Goal: Task Accomplishment & Management: Manage account settings

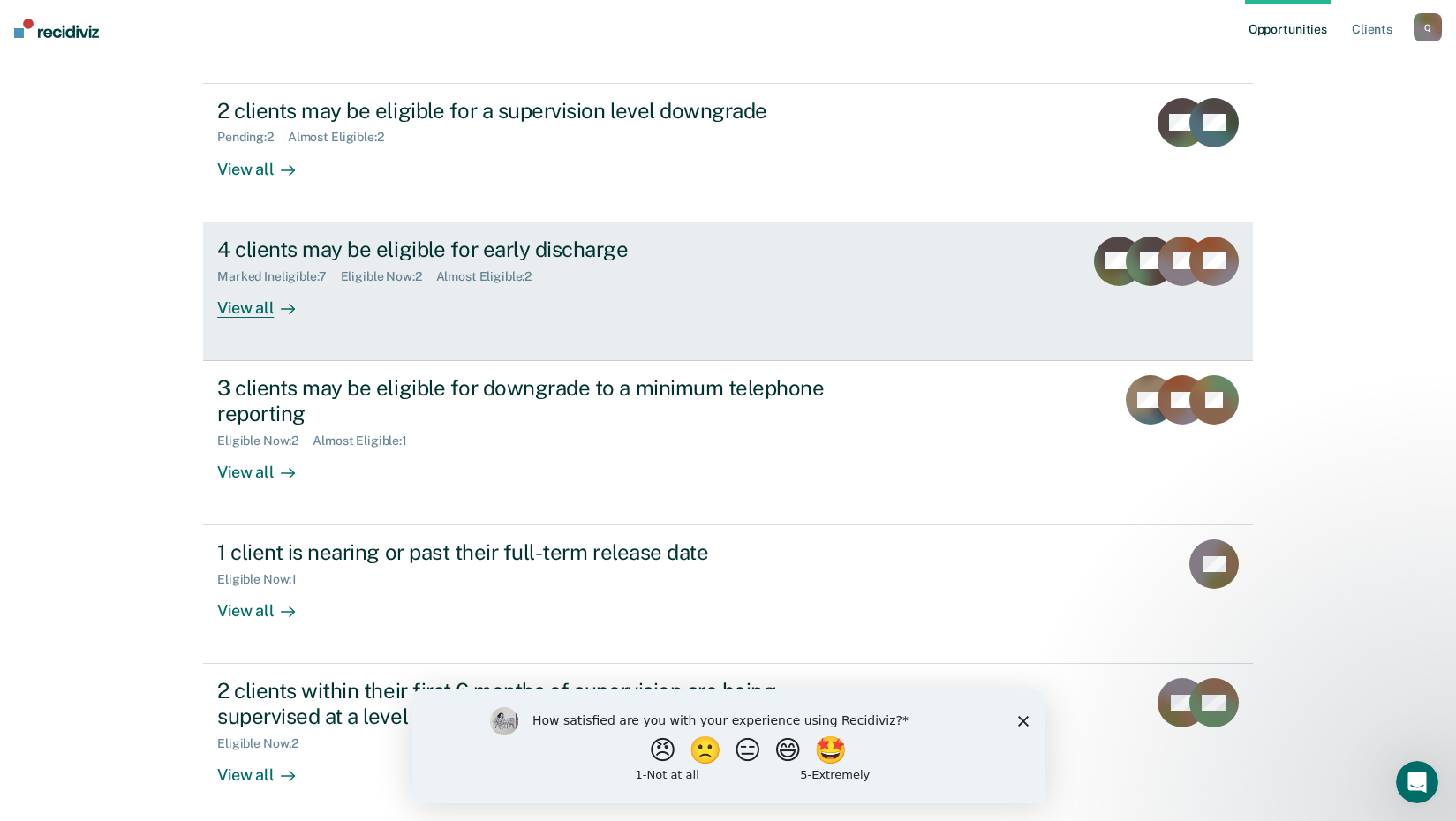
scroll to position [188, 0]
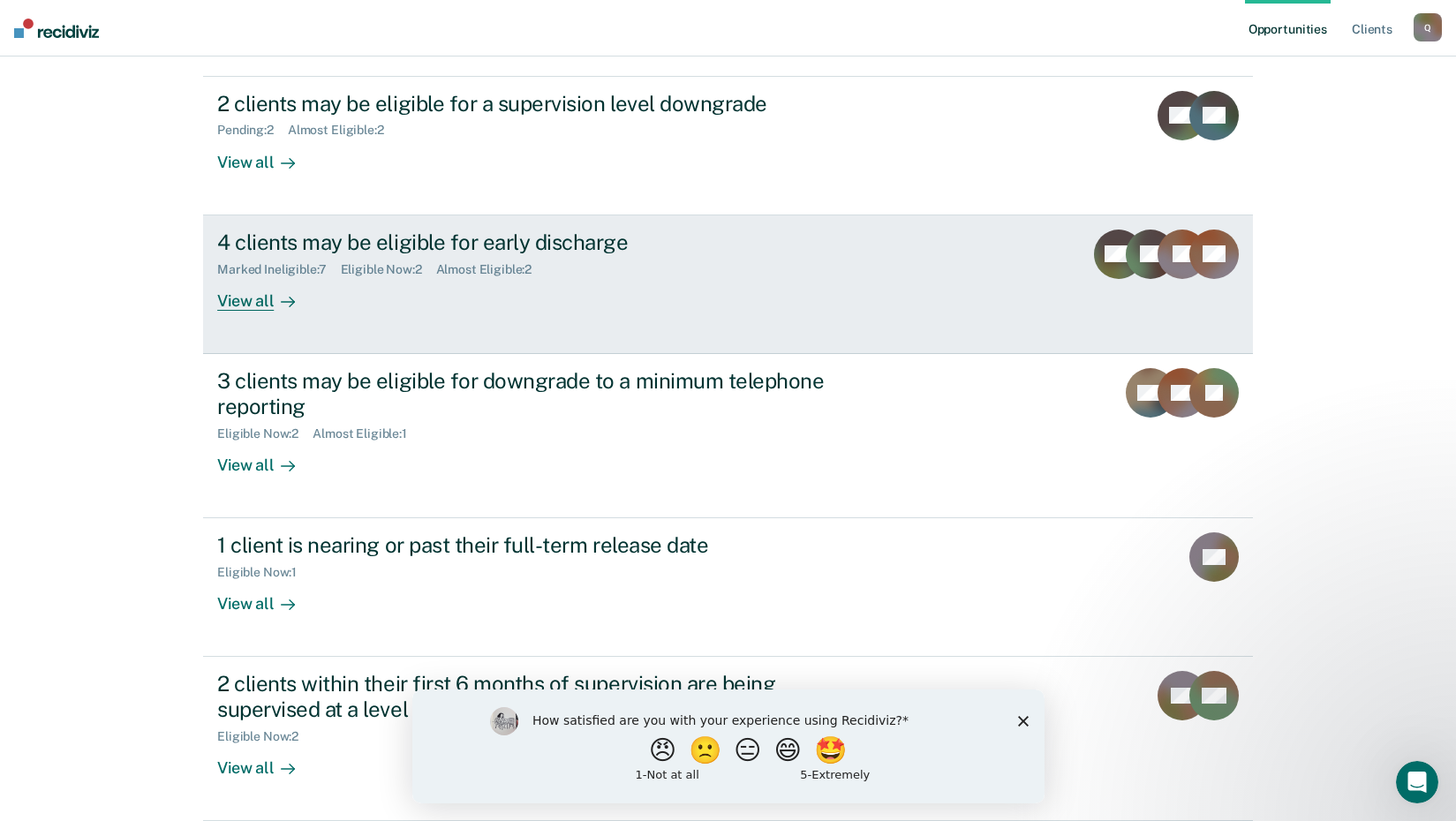
click at [263, 297] on div "View all" at bounding box center [266, 293] width 99 height 35
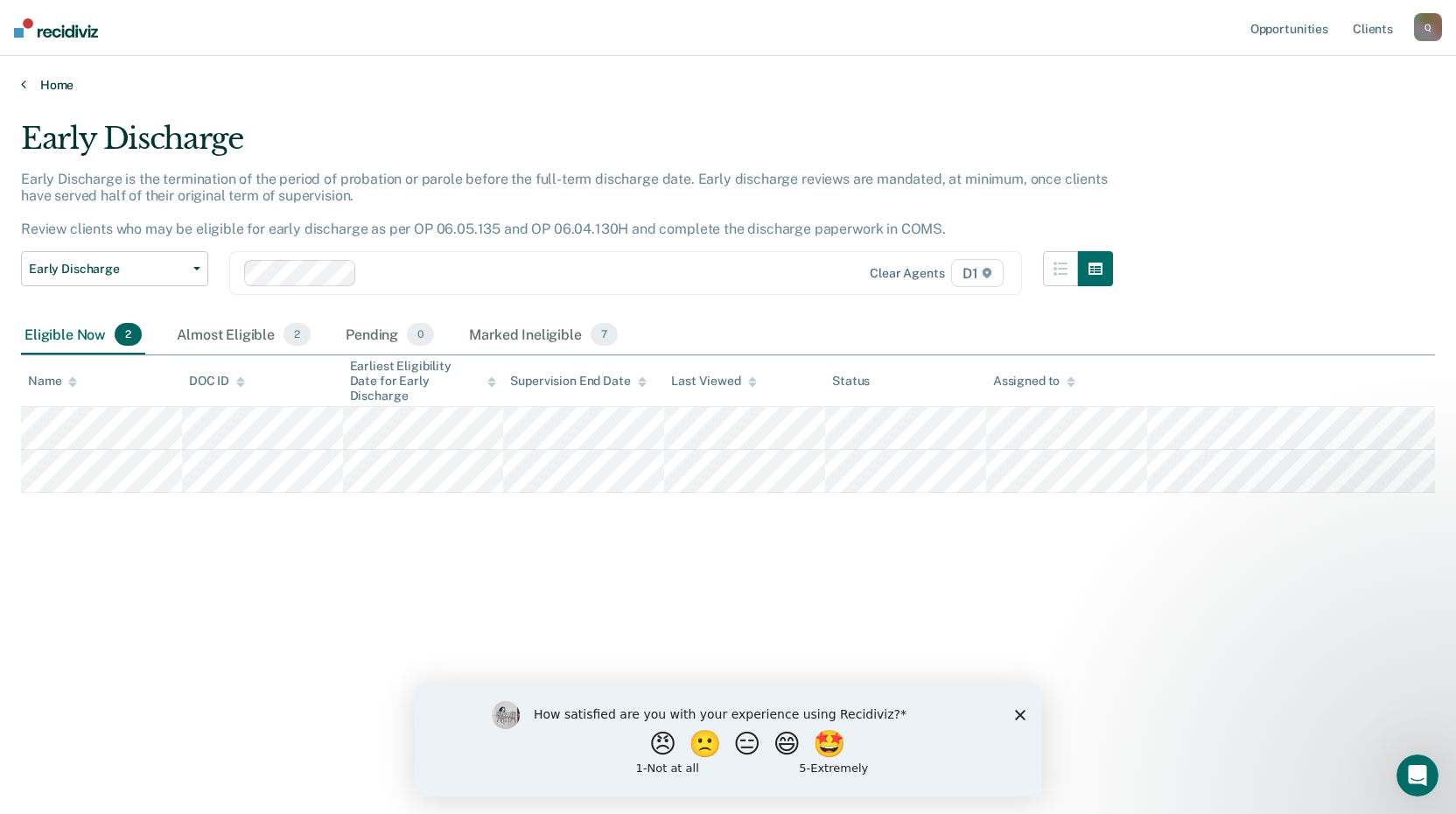
click at [53, 83] on link "Home" at bounding box center [728, 85] width 1414 height 16
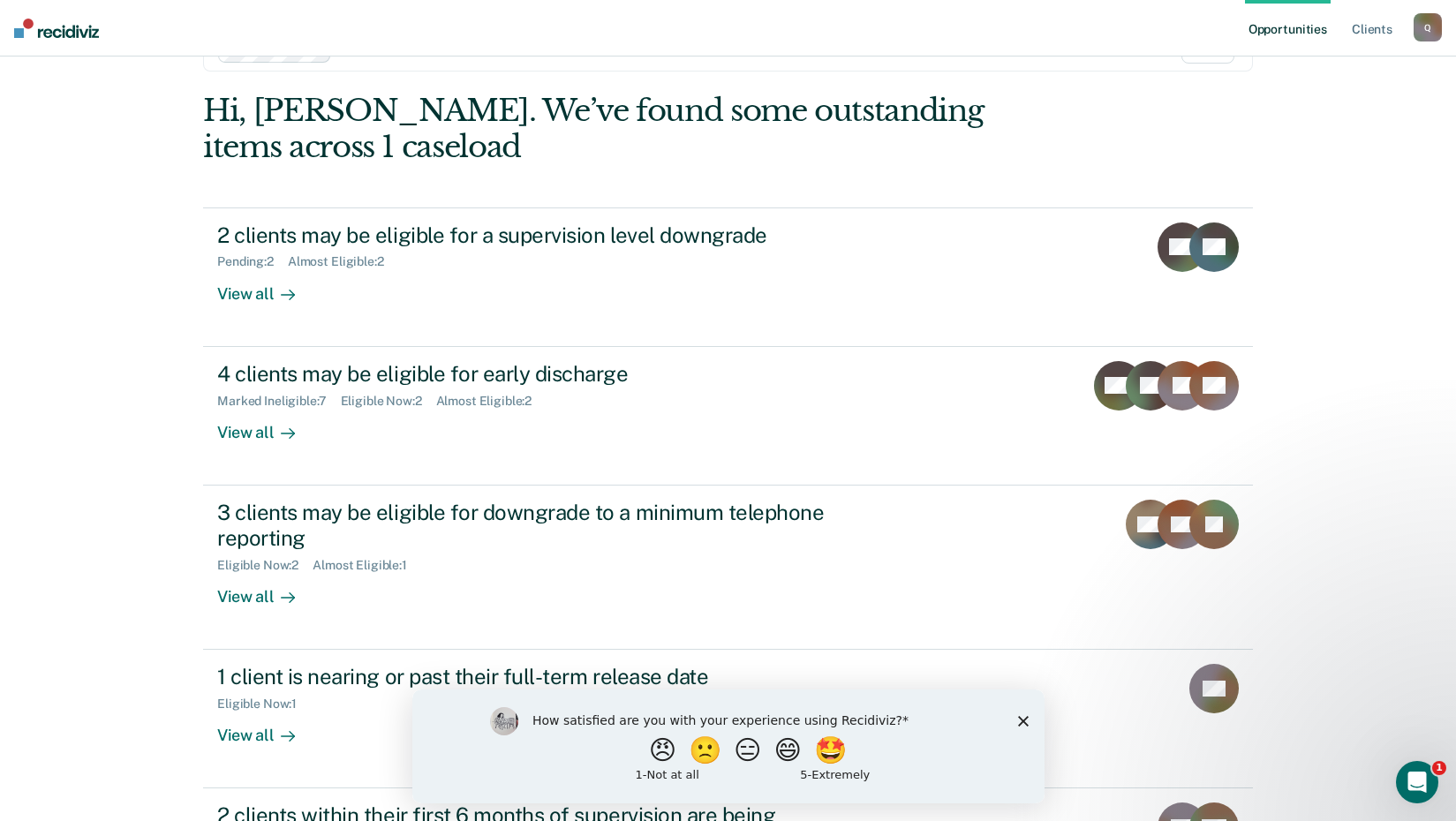
scroll to position [177, 0]
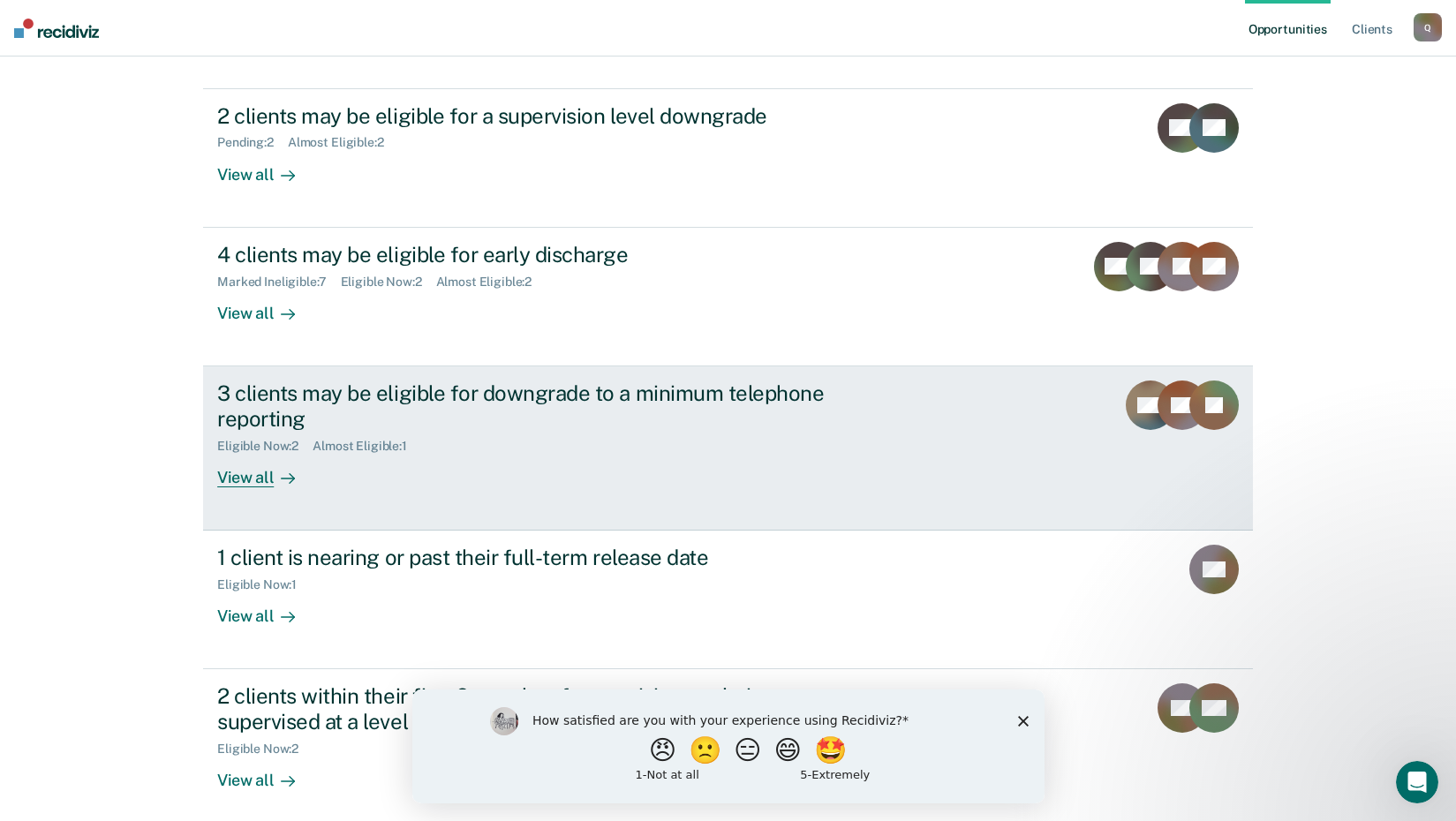
click at [238, 478] on div "View all" at bounding box center [266, 470] width 99 height 35
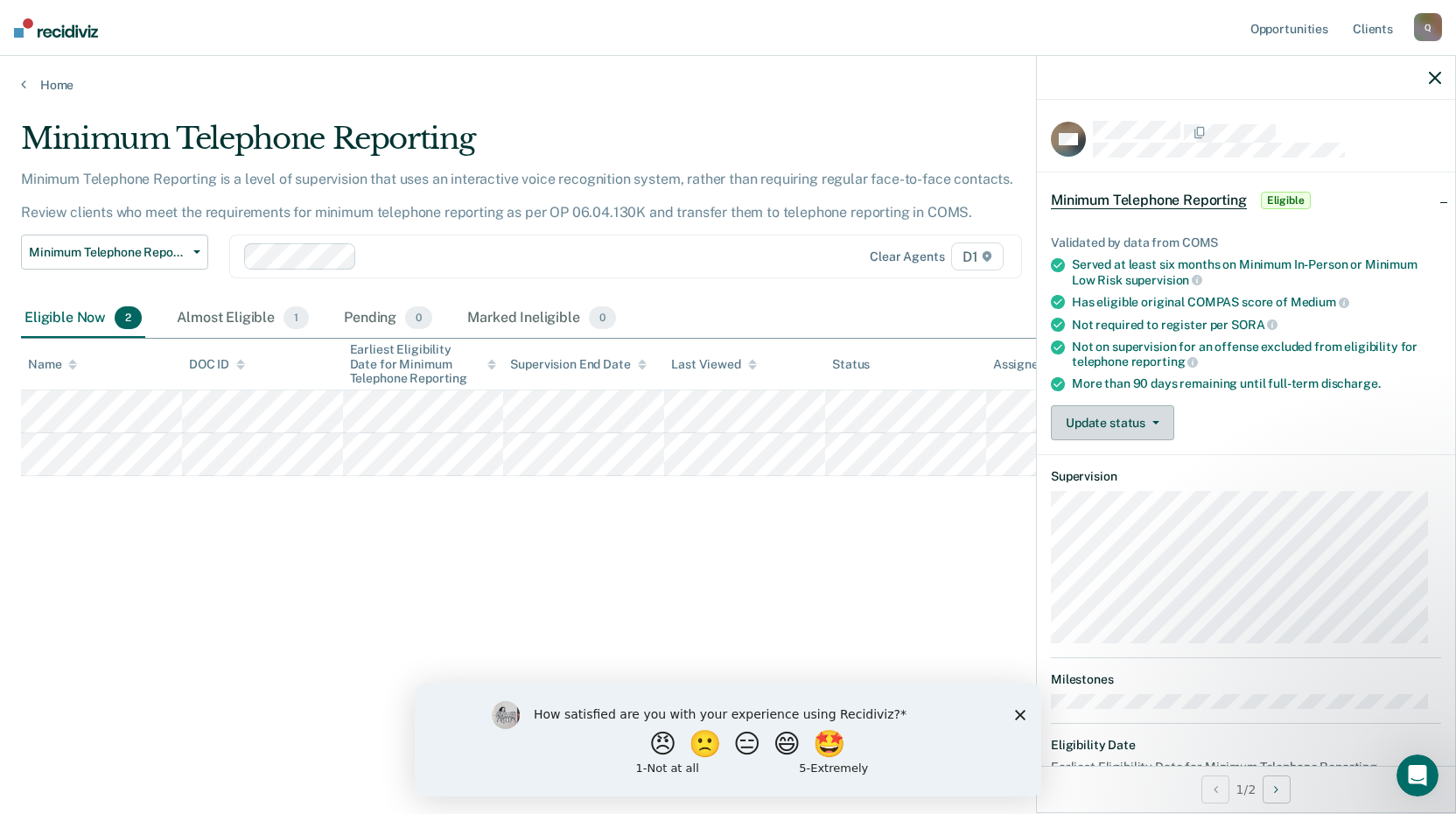
click at [1159, 422] on button "Update status" at bounding box center [1112, 422] width 123 height 35
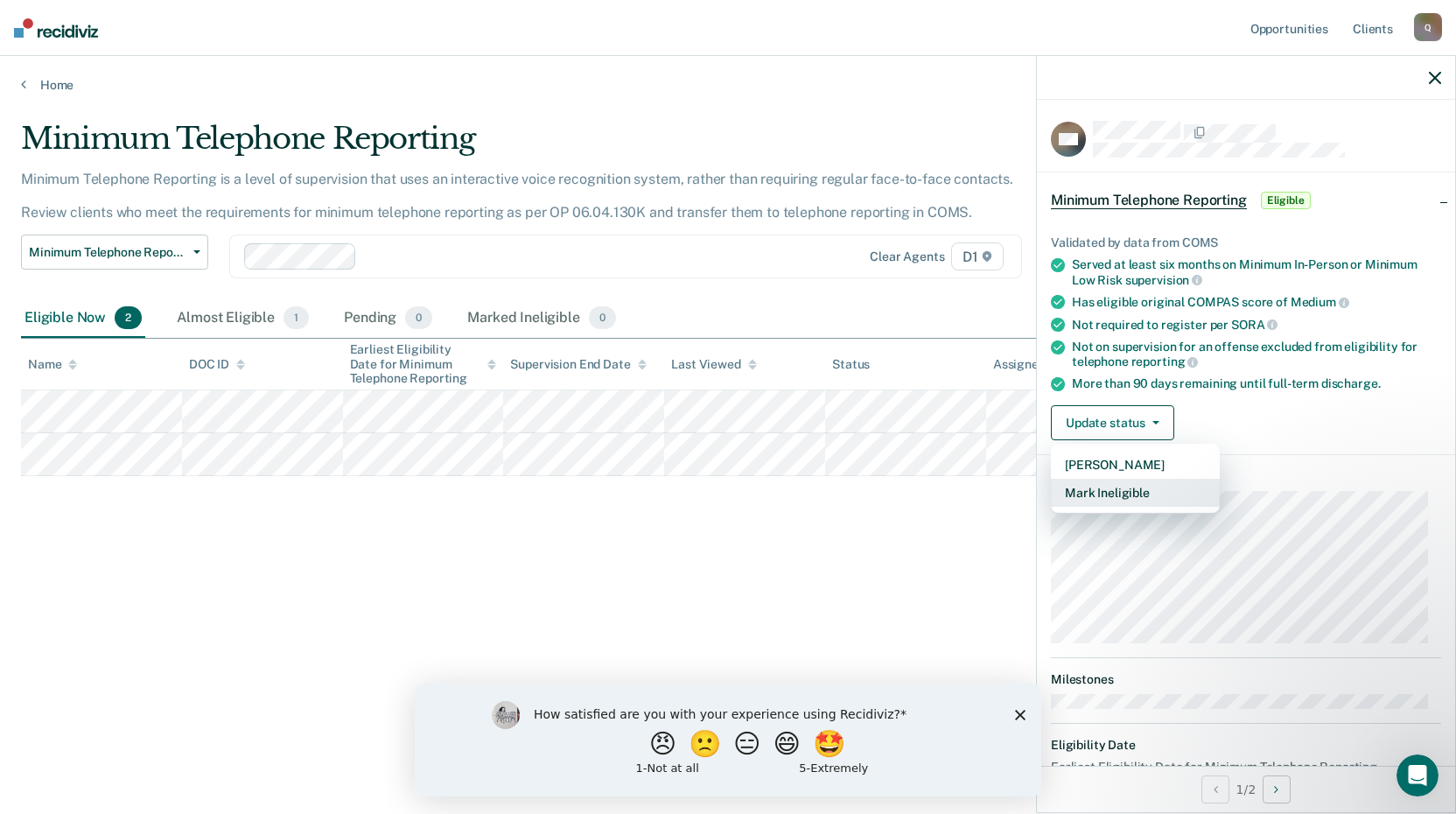
click at [1129, 496] on button "Mark Ineligible" at bounding box center [1135, 492] width 169 height 28
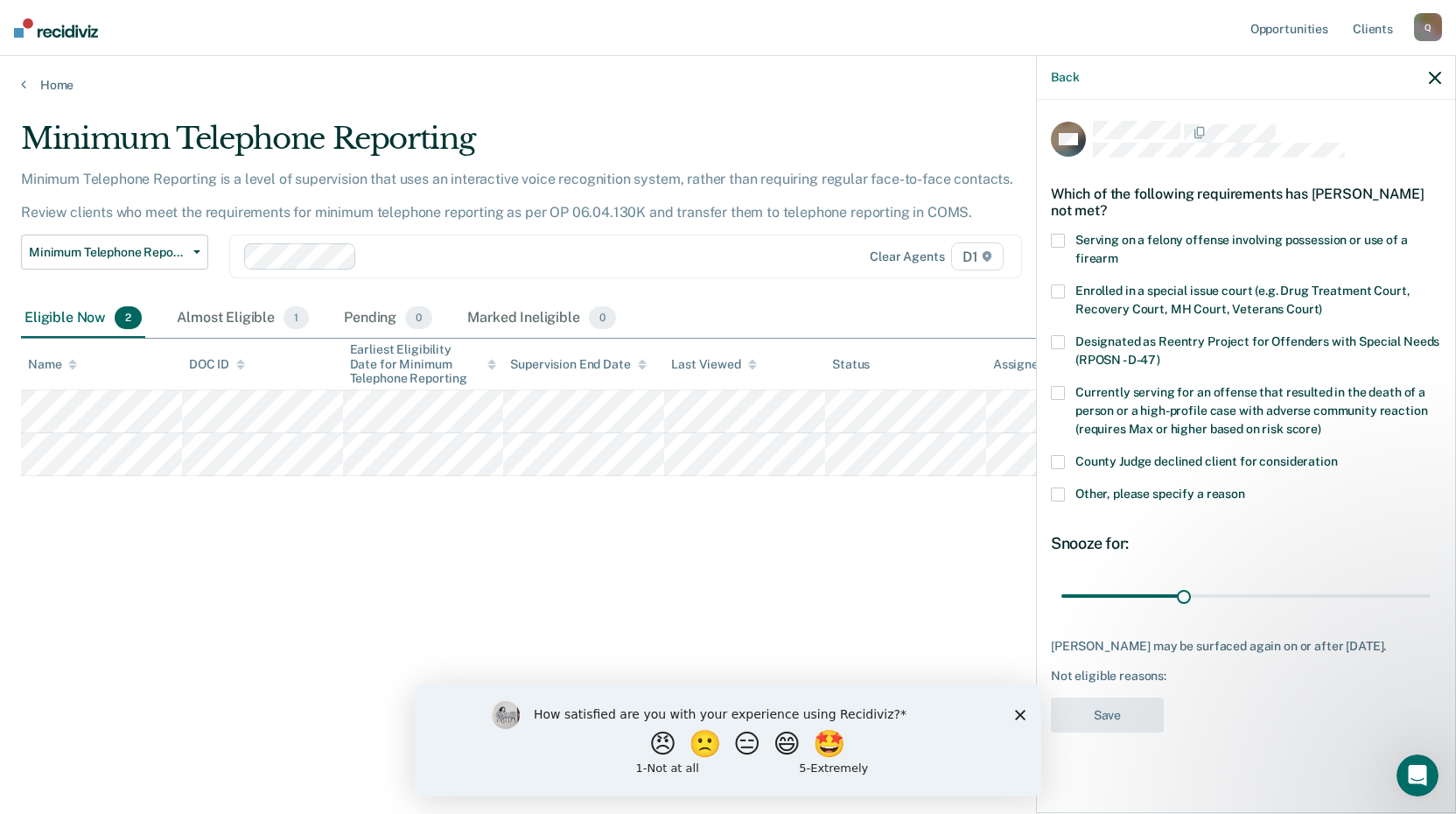
click at [1057, 458] on span at bounding box center [1058, 461] width 14 height 14
drag, startPoint x: 1178, startPoint y: 592, endPoint x: 1462, endPoint y: 608, distance: 284.5
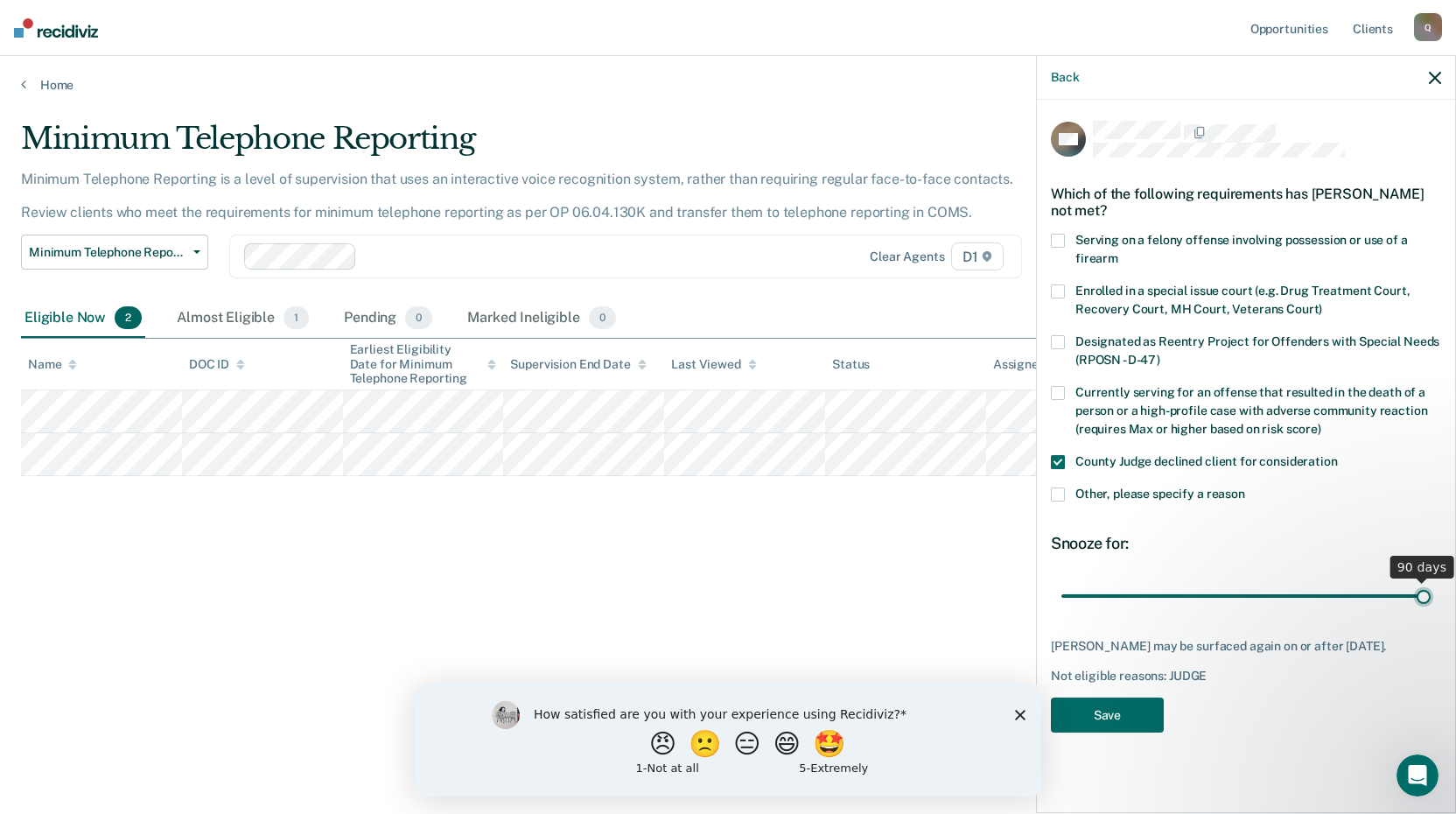
type input "90"
click at [1430, 608] on input "range" at bounding box center [1245, 596] width 369 height 31
click at [1114, 706] on button "Save" at bounding box center [1107, 716] width 112 height 36
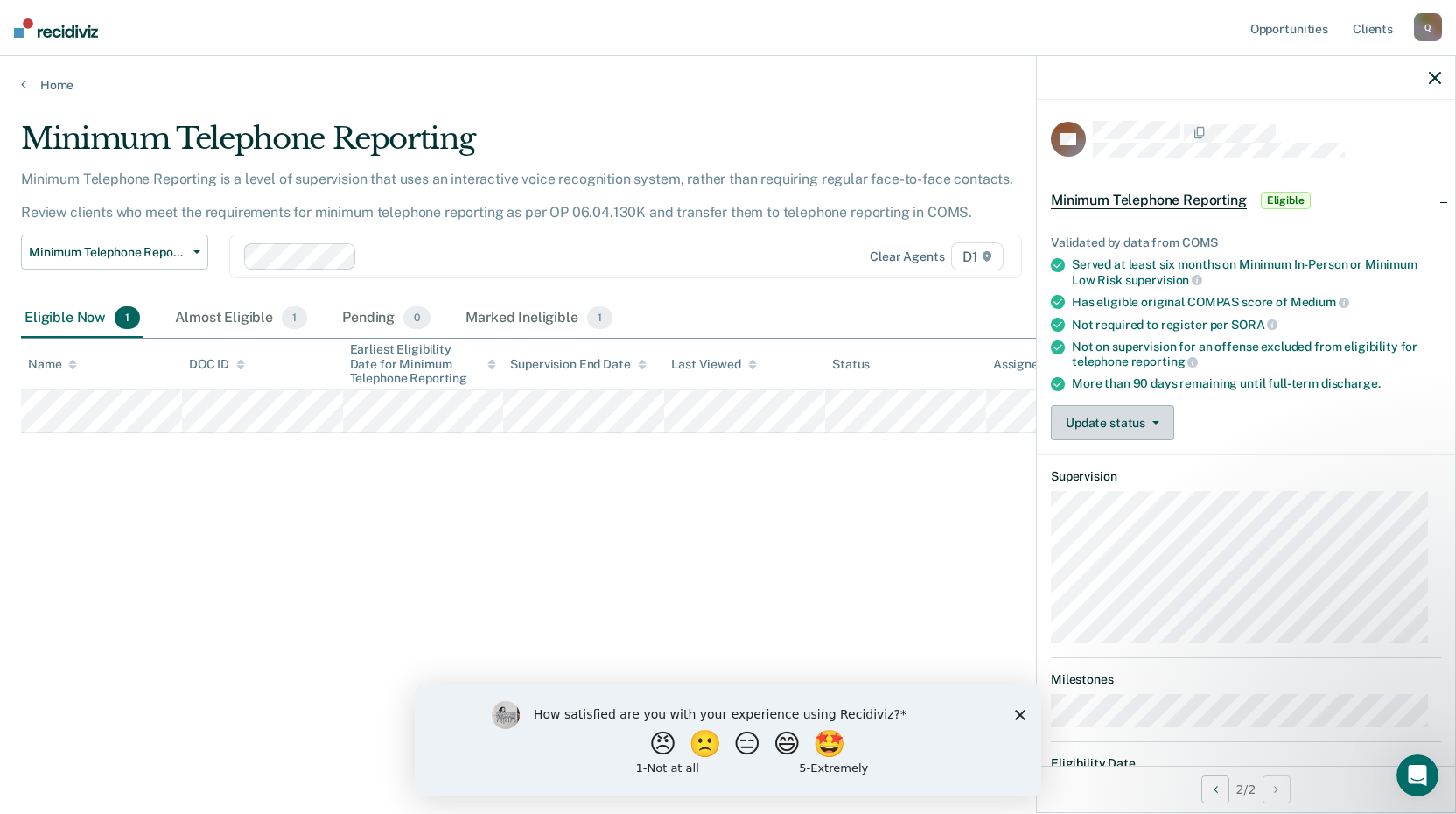
click at [1161, 422] on button "Update status" at bounding box center [1112, 422] width 123 height 35
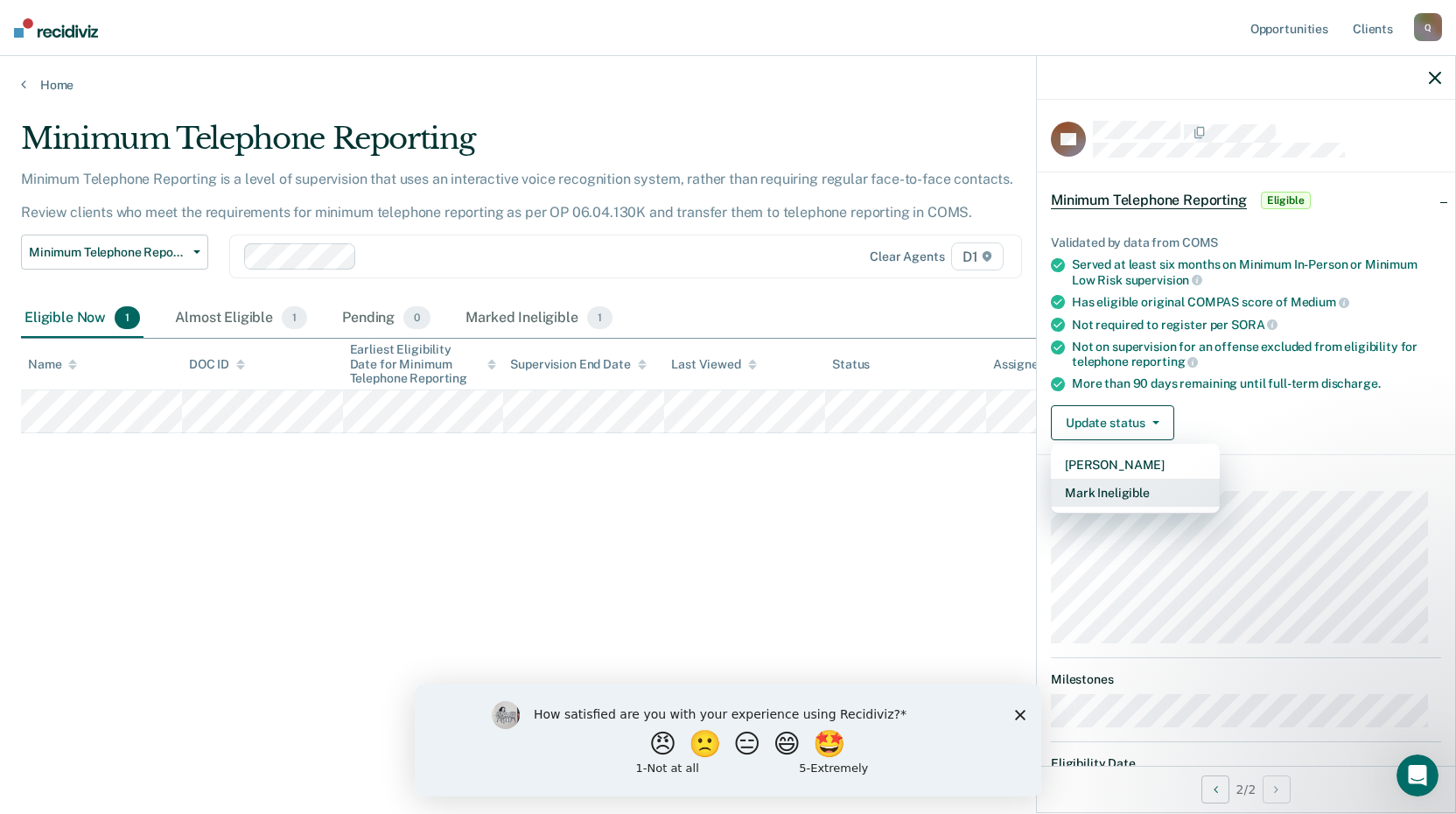
click at [1131, 490] on button "Mark Ineligible" at bounding box center [1135, 492] width 169 height 28
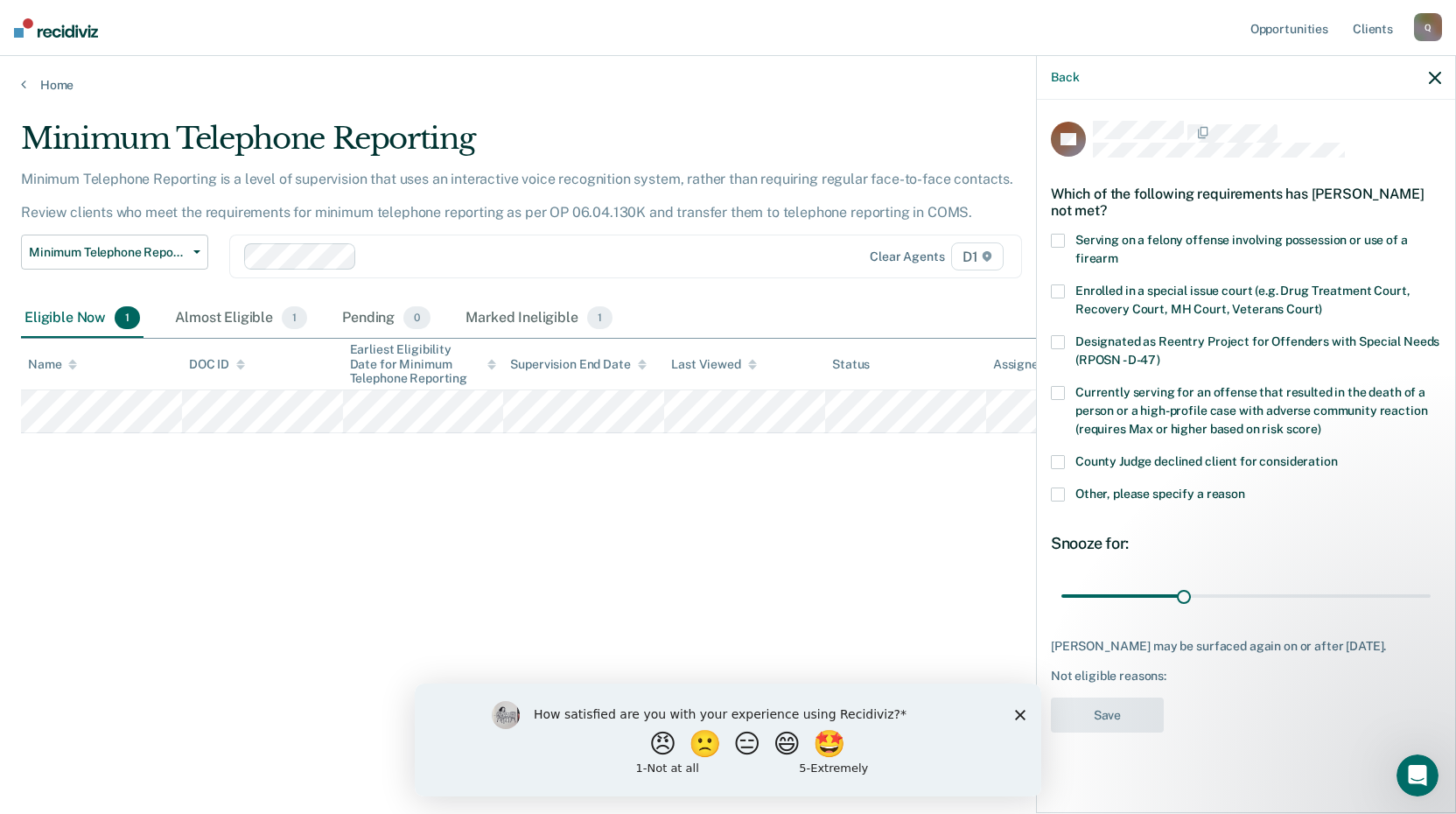
click at [1063, 460] on span at bounding box center [1058, 461] width 14 height 14
drag, startPoint x: 1185, startPoint y: 594, endPoint x: 1339, endPoint y: 637, distance: 159.9
type input "90"
click at [1430, 601] on input "range" at bounding box center [1245, 596] width 369 height 31
click at [1112, 704] on button "Save" at bounding box center [1107, 716] width 112 height 36
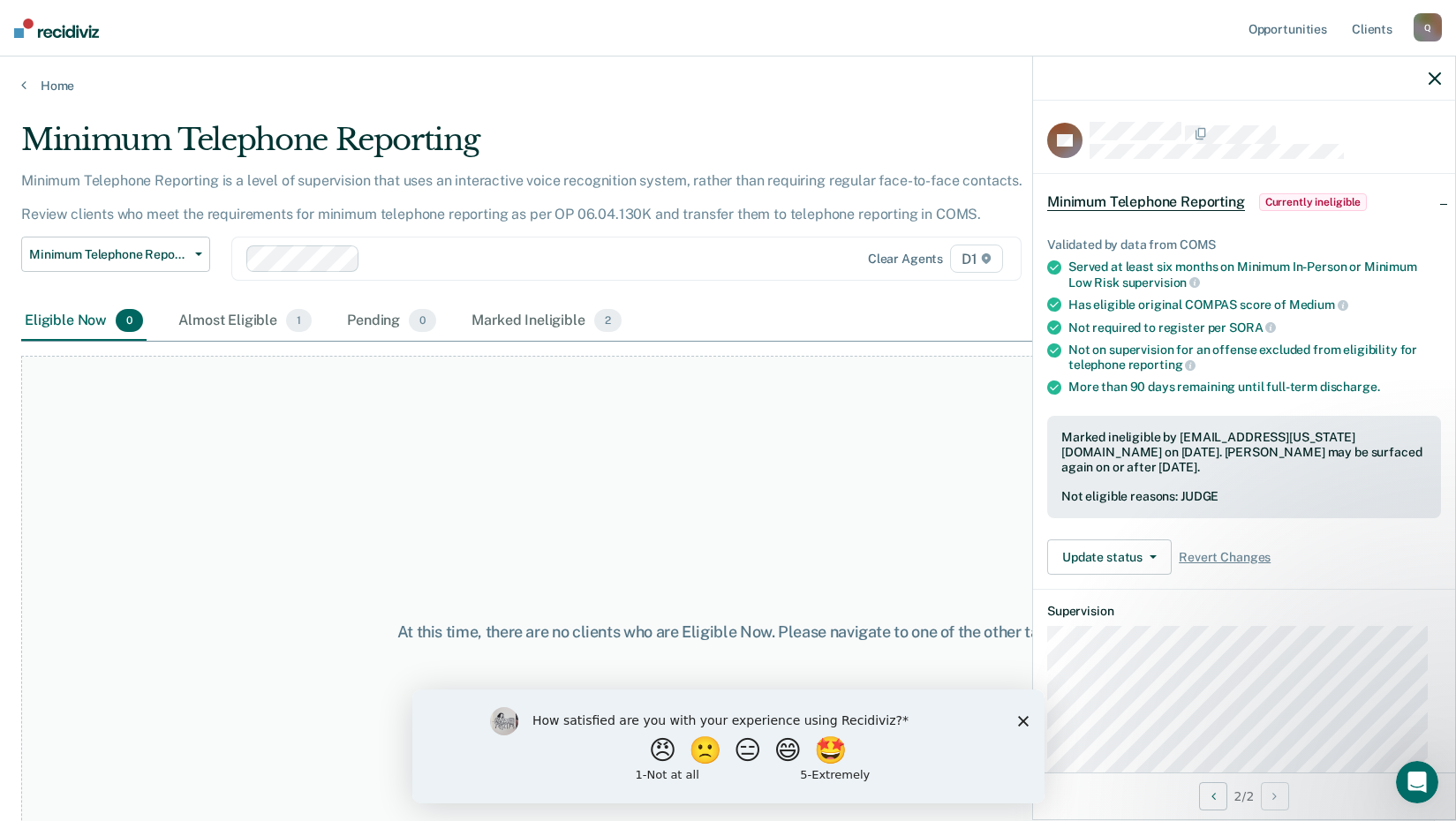
click at [1434, 75] on icon "button" at bounding box center [1435, 78] width 13 height 12
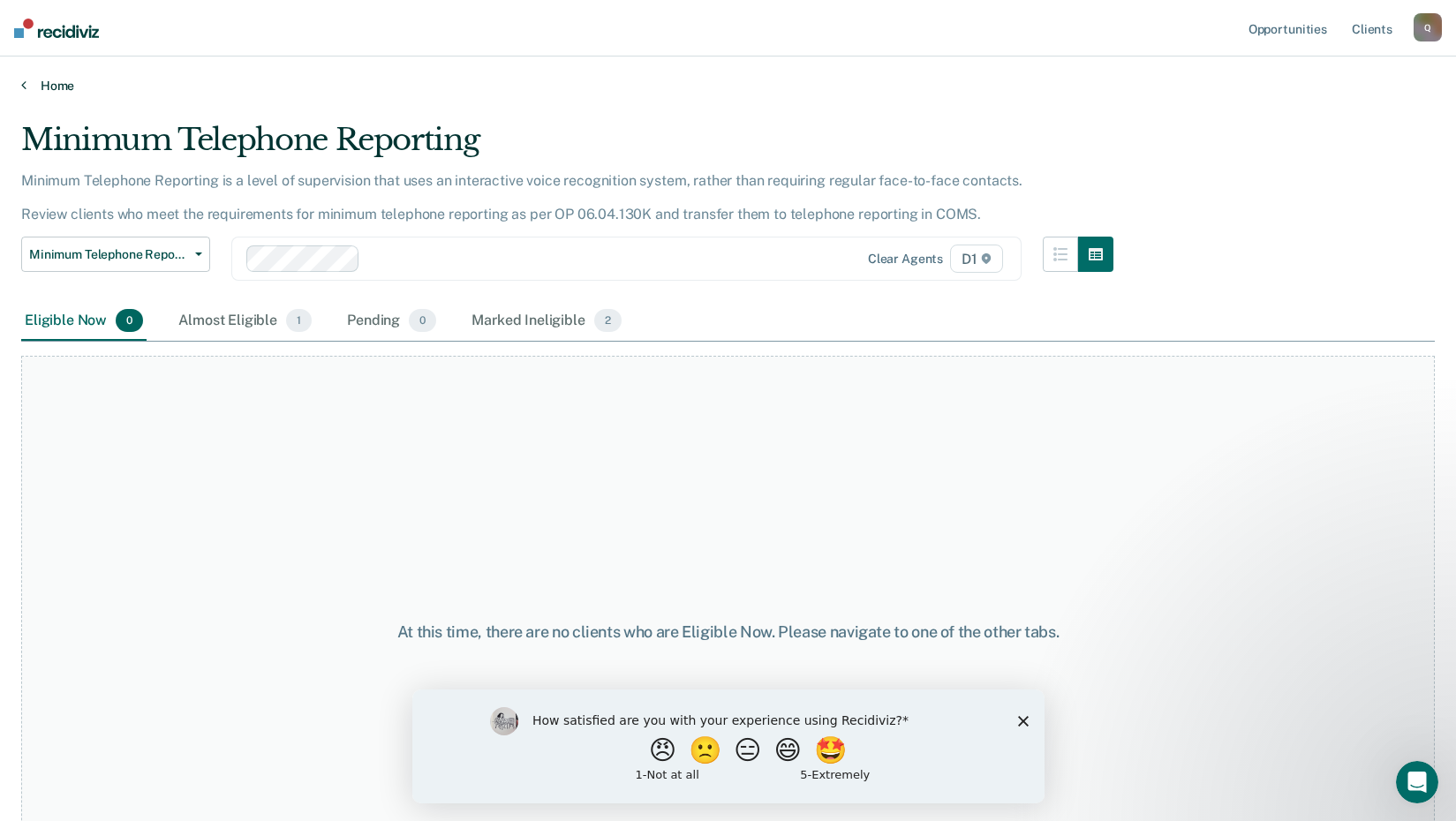
click at [46, 80] on link "Home" at bounding box center [728, 86] width 1414 height 16
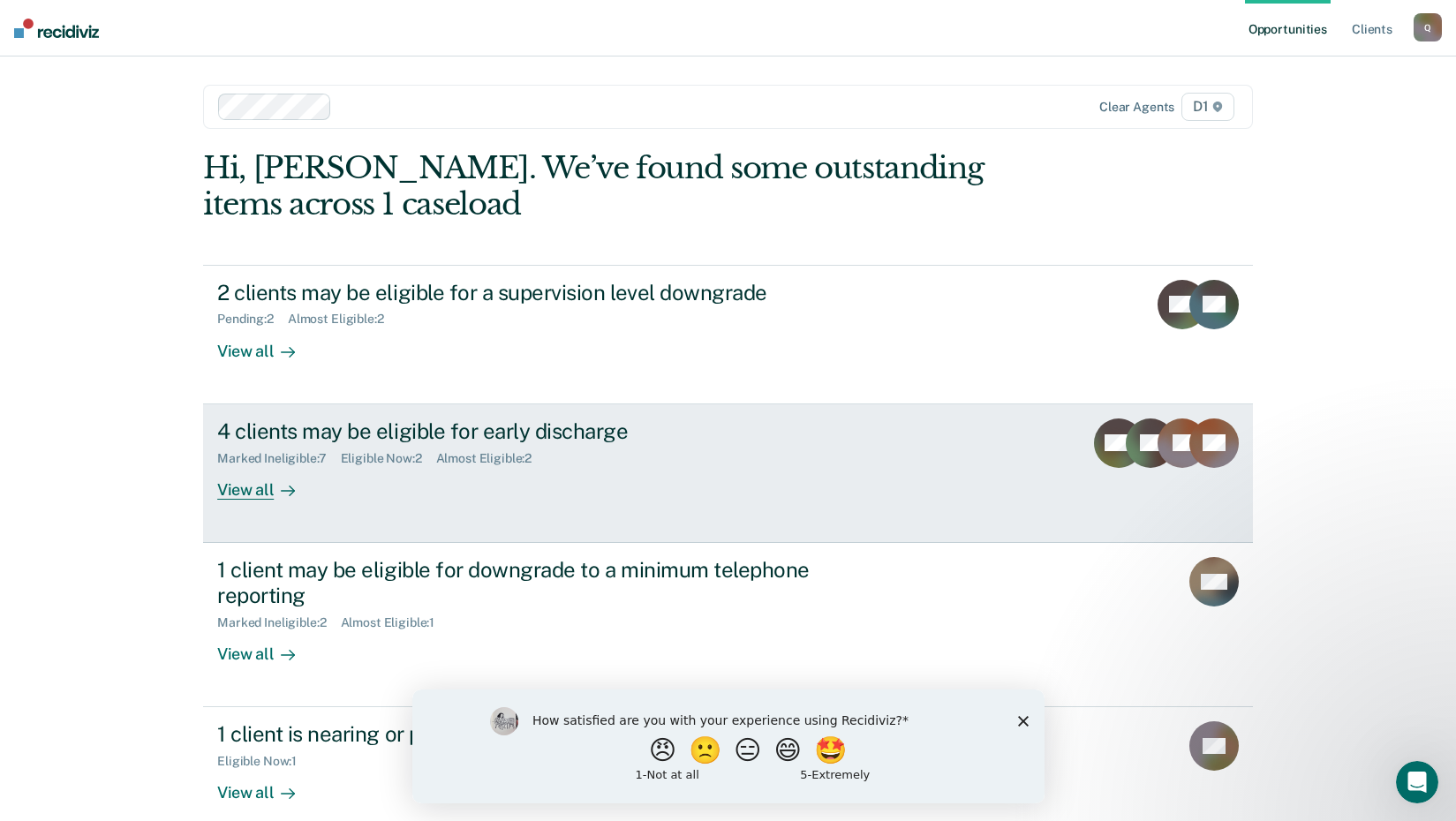
click at [242, 489] on div "View all" at bounding box center [266, 483] width 99 height 35
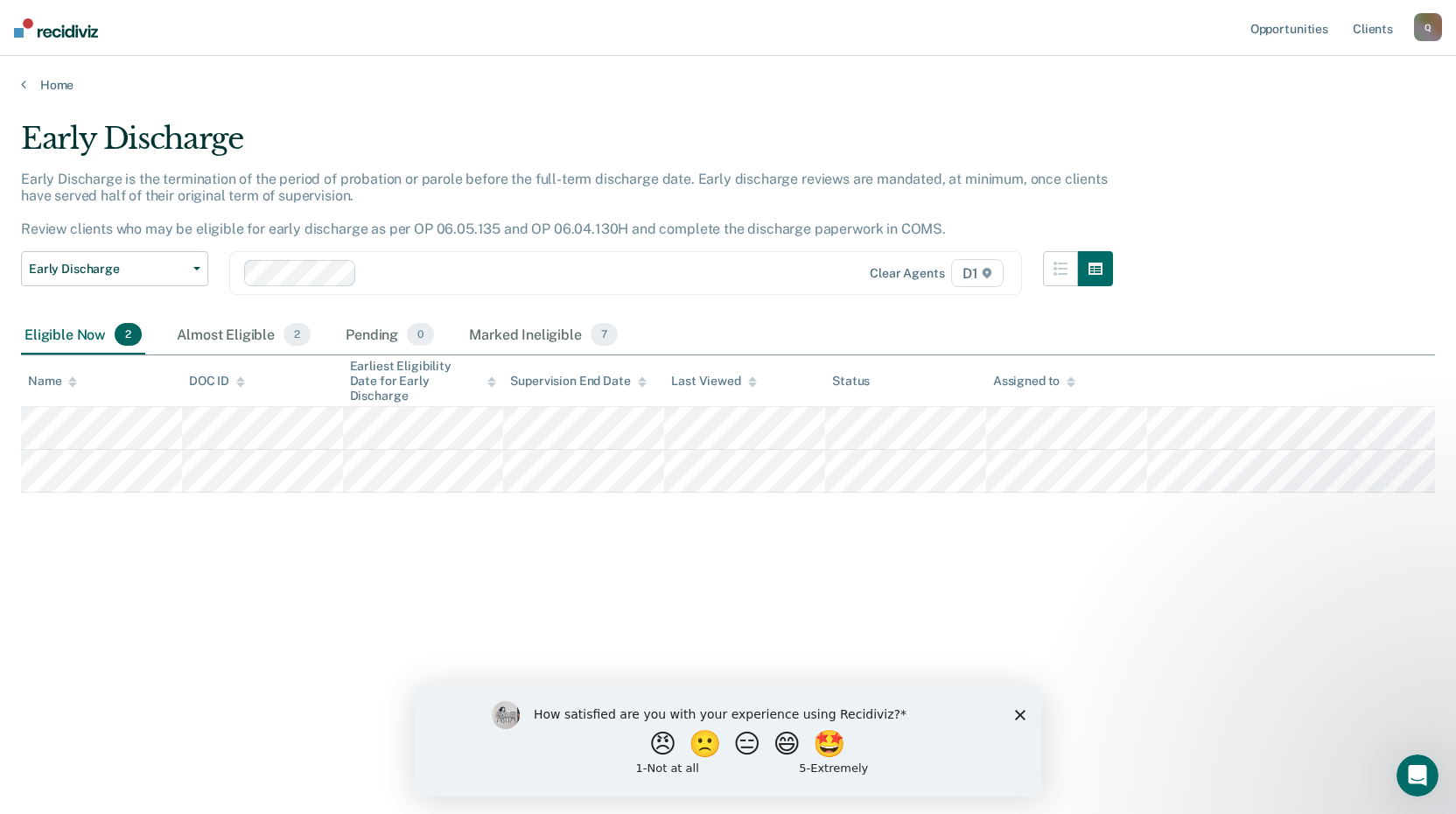
click at [20, 84] on div "Home" at bounding box center [728, 74] width 1456 height 37
click at [39, 86] on link "Home" at bounding box center [728, 85] width 1414 height 16
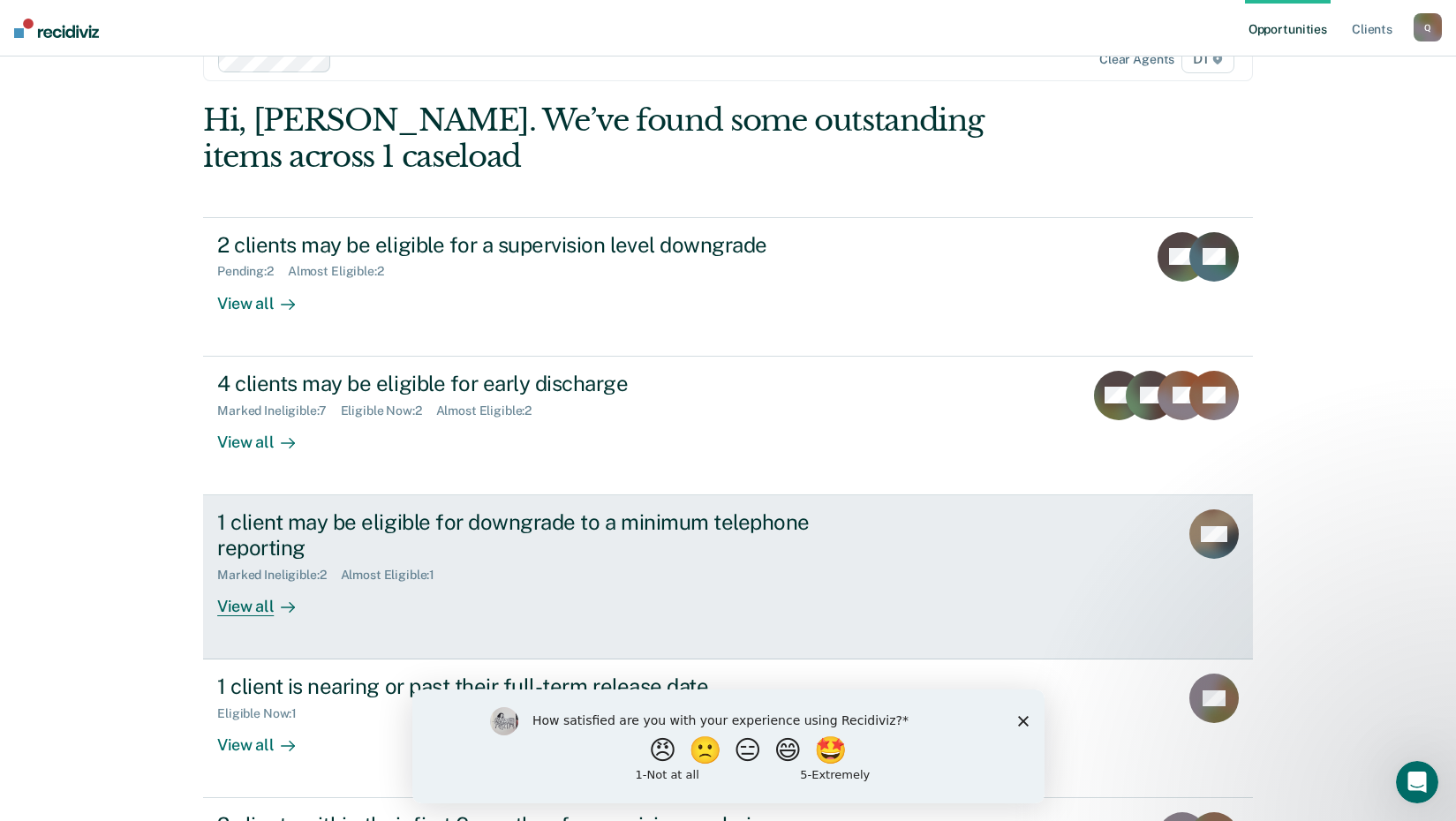
scroll to position [260, 0]
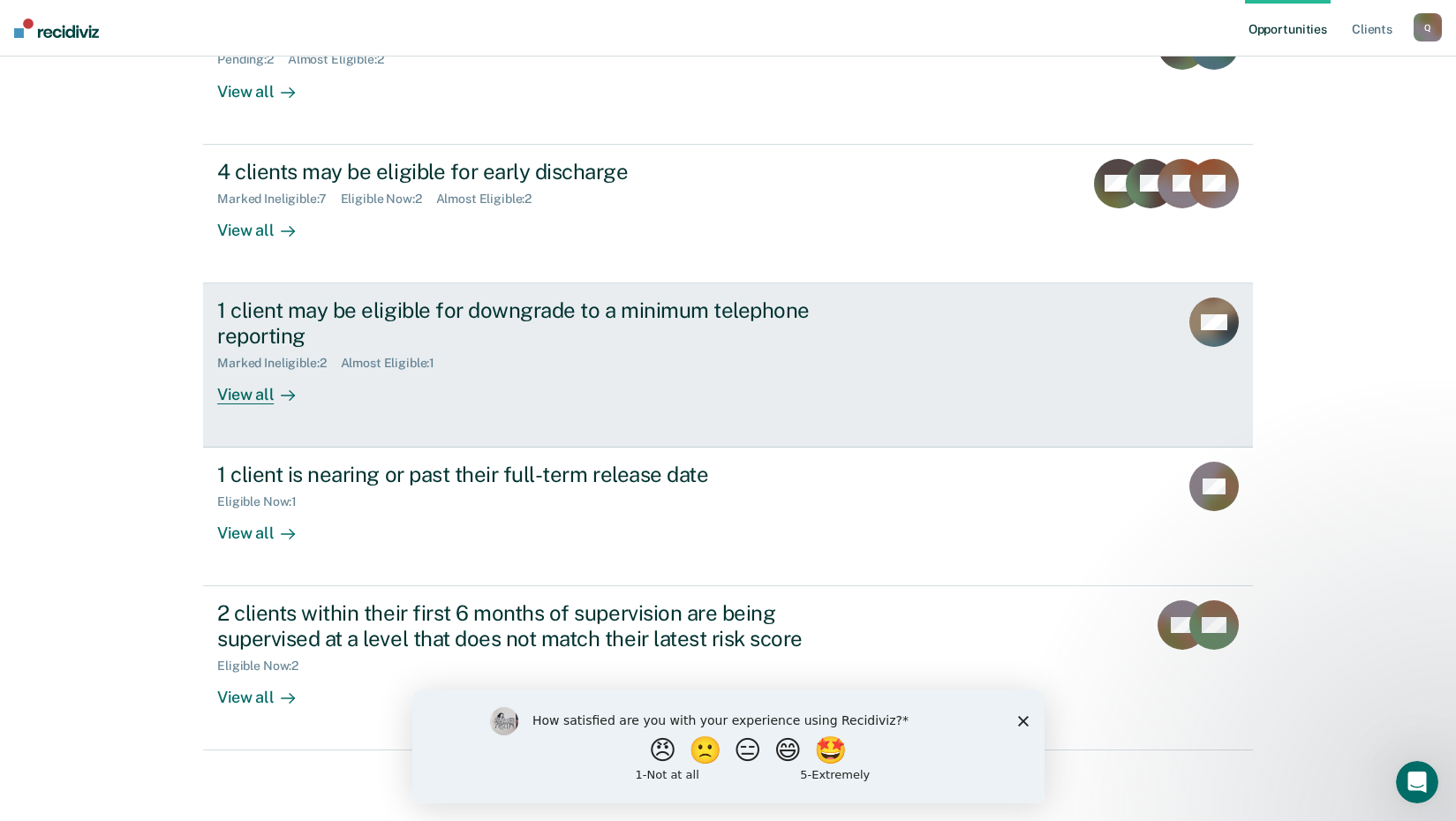
click at [238, 388] on div "View all" at bounding box center [266, 387] width 99 height 35
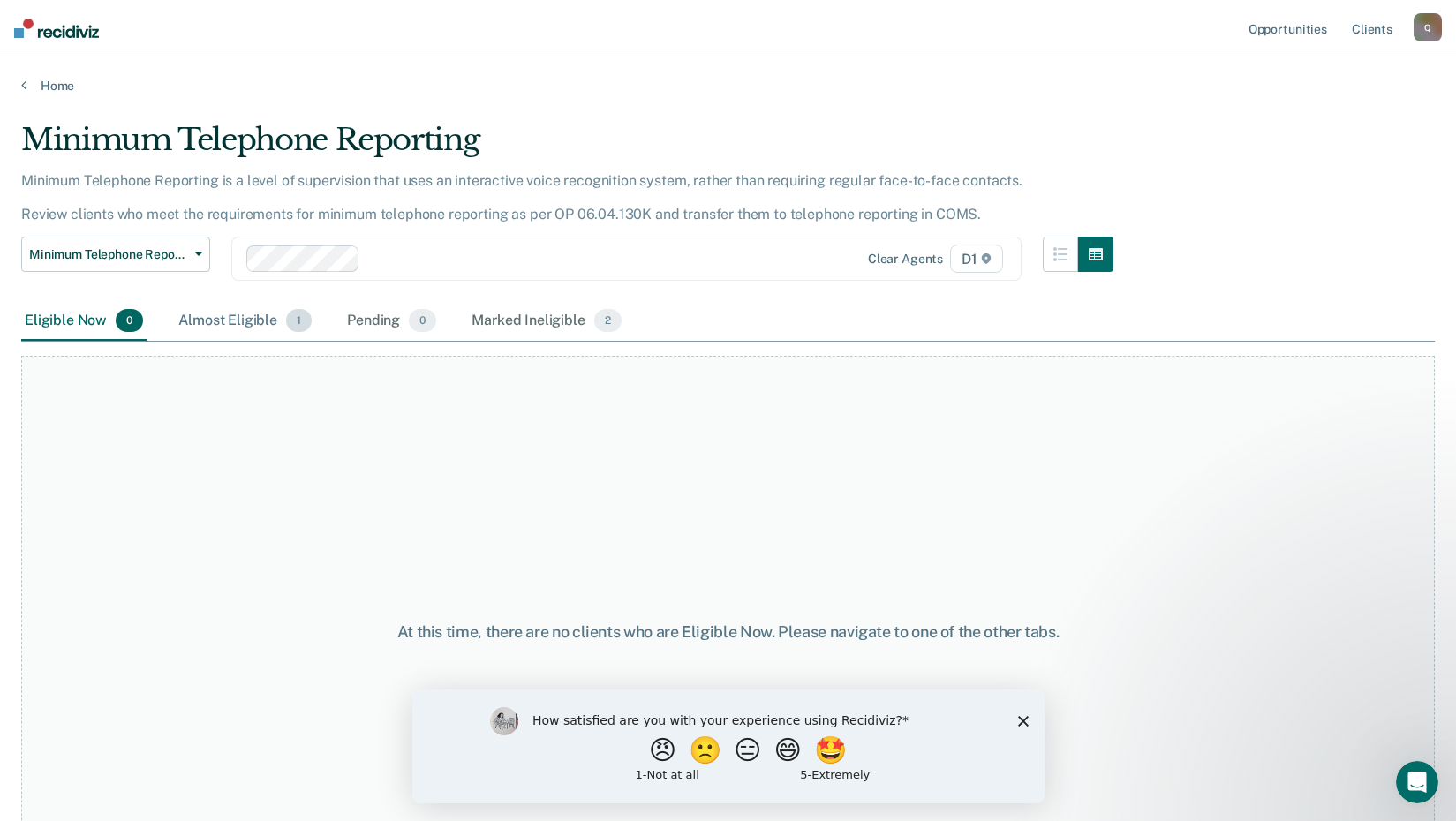
click at [240, 318] on div "Almost Eligible 1" at bounding box center [245, 321] width 140 height 38
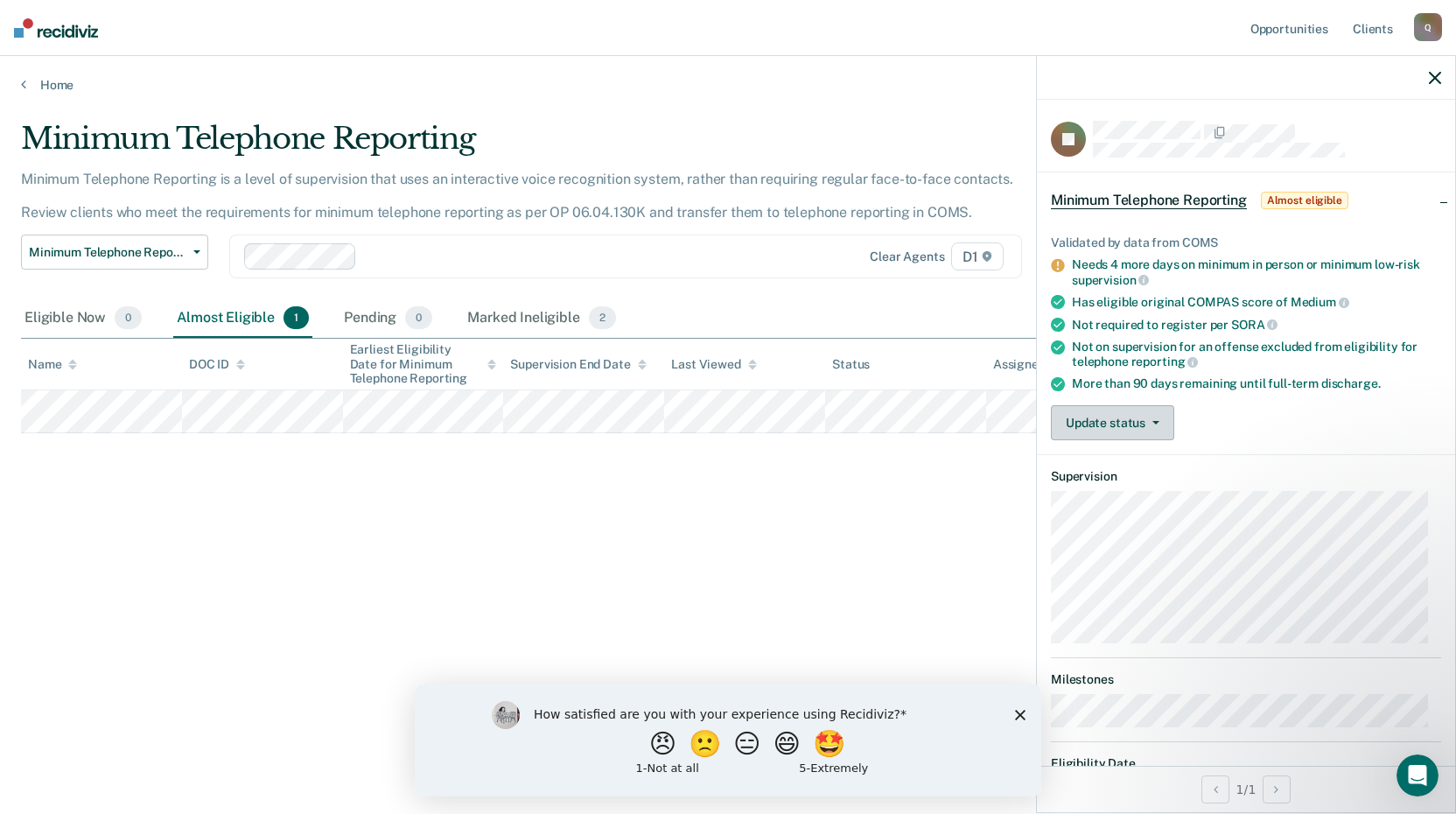
click at [1155, 417] on button "Update status" at bounding box center [1112, 422] width 123 height 35
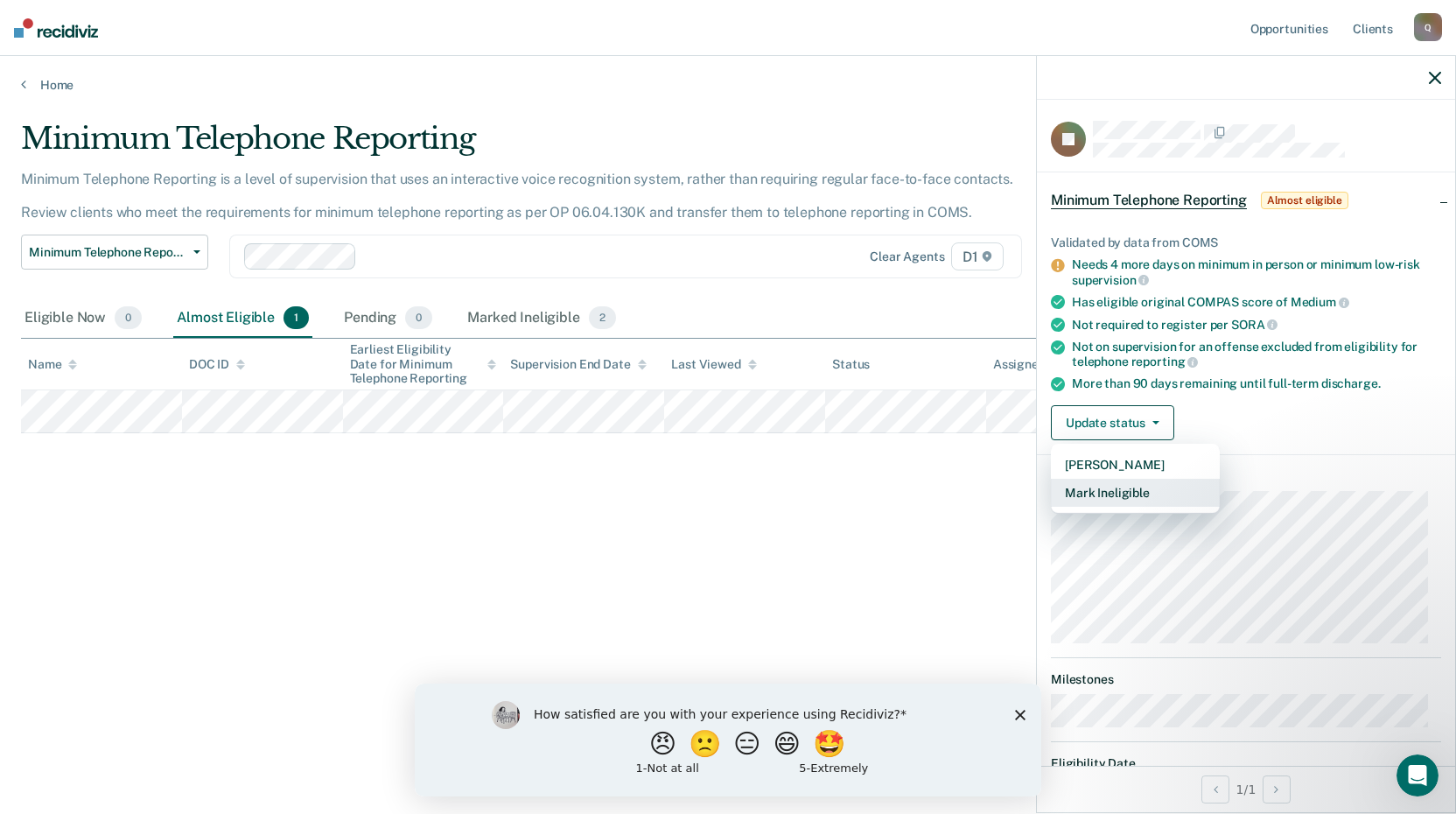
click at [1129, 494] on button "Mark Ineligible" at bounding box center [1135, 492] width 169 height 28
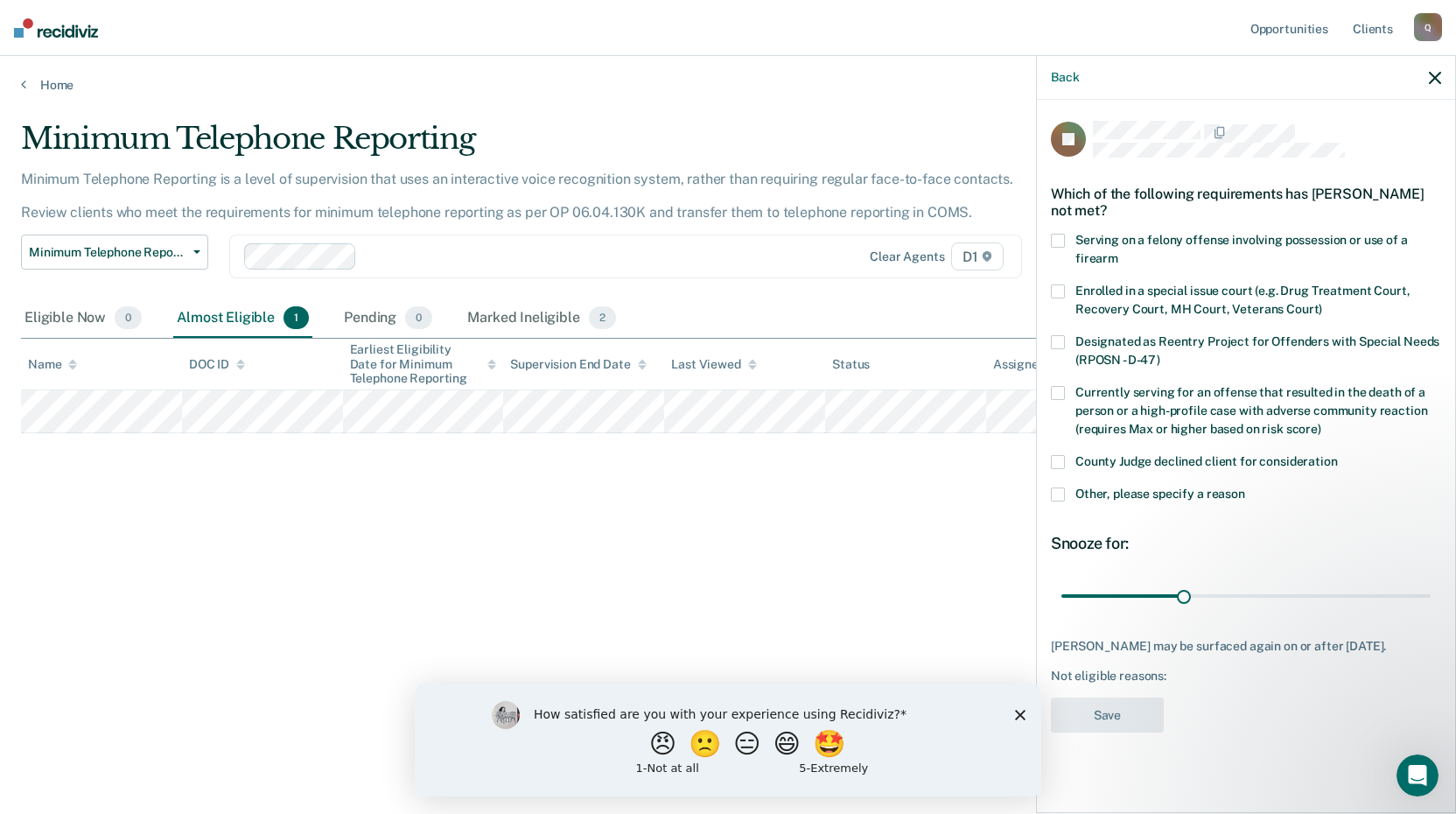
click at [1054, 458] on span at bounding box center [1058, 461] width 14 height 14
drag, startPoint x: 1184, startPoint y: 593, endPoint x: 1461, endPoint y: 607, distance: 277.4
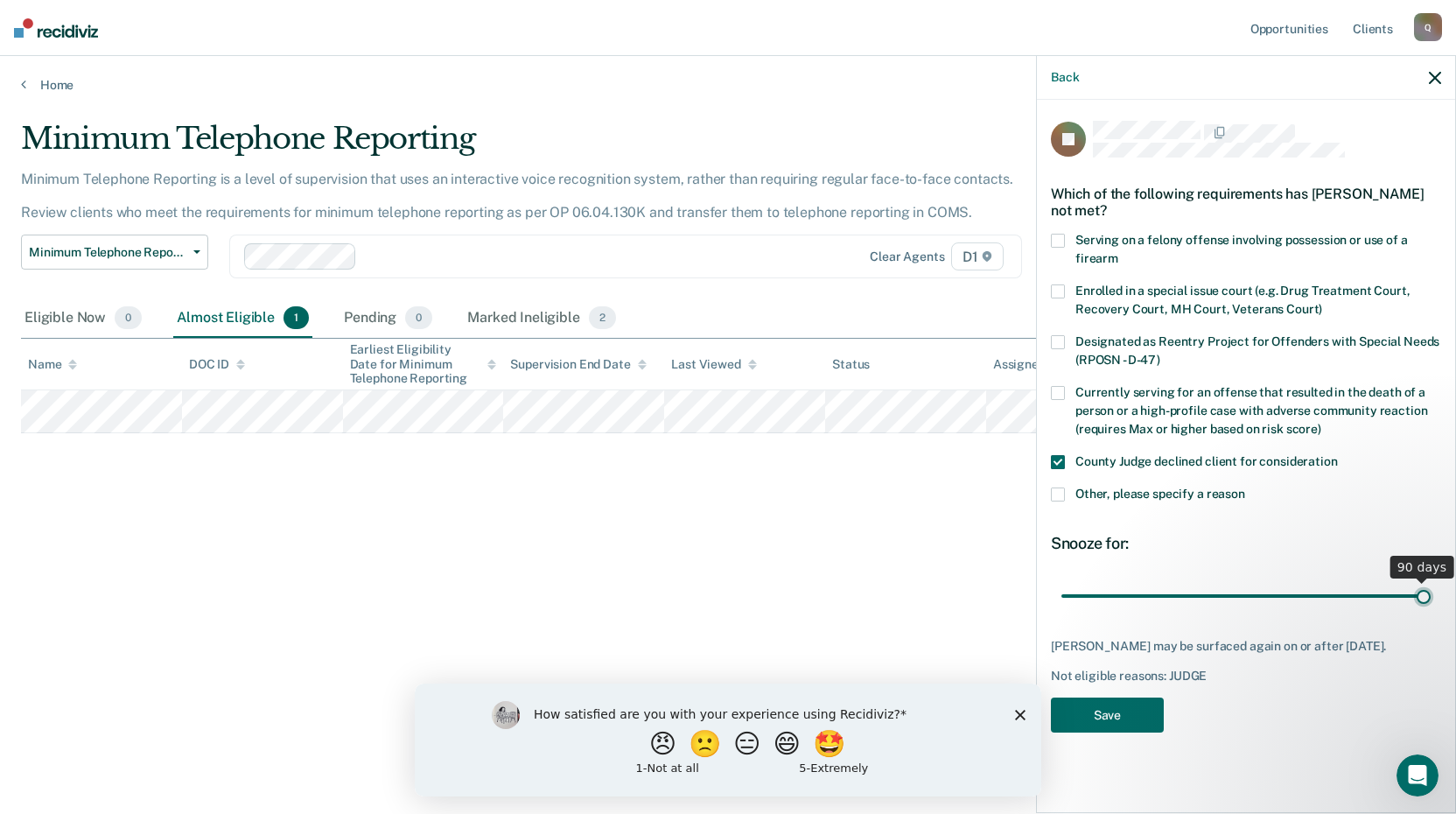
type input "90"
click at [1430, 607] on input "range" at bounding box center [1245, 596] width 369 height 31
click at [1107, 729] on button "Save" at bounding box center [1107, 716] width 112 height 36
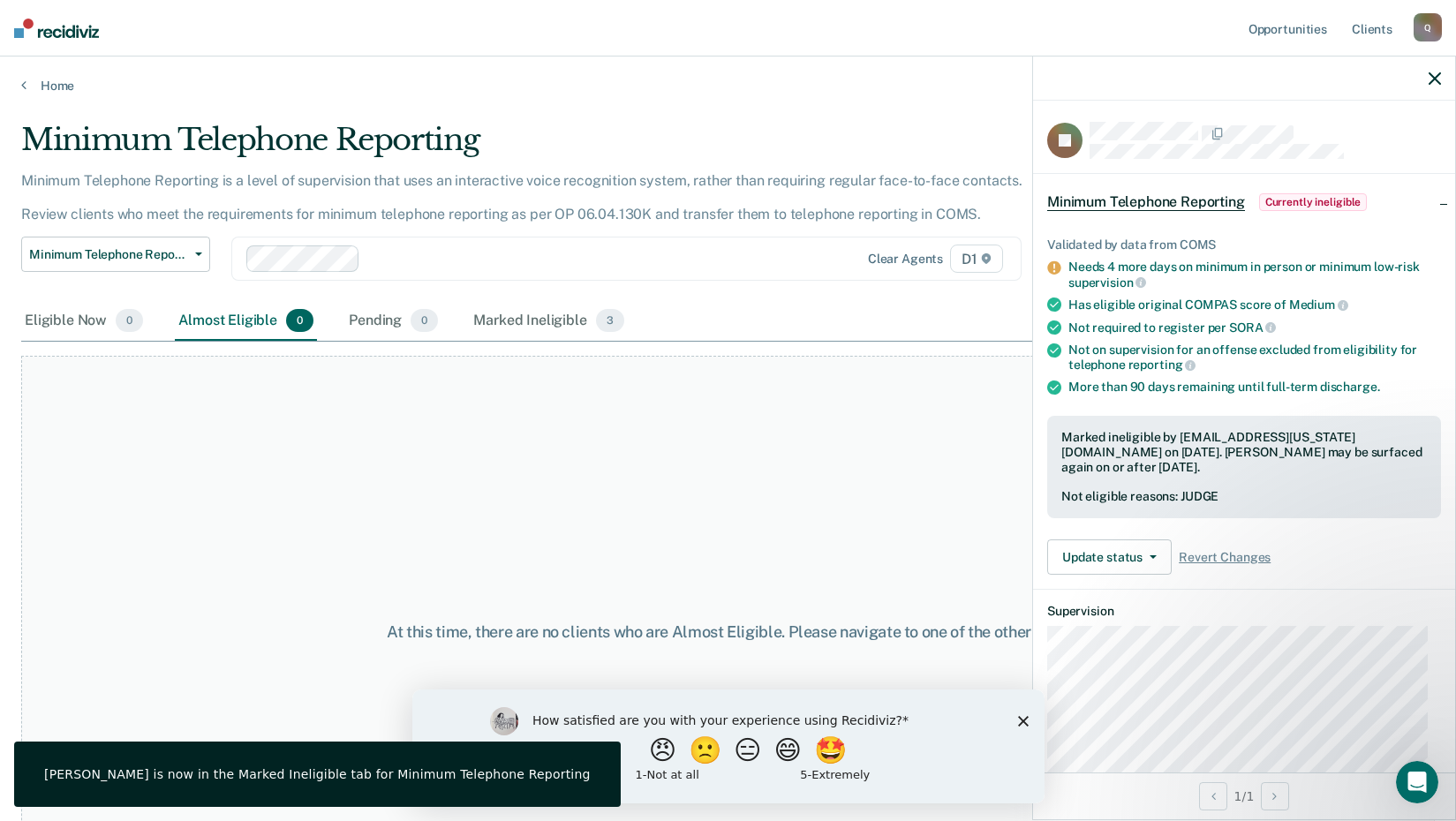
click at [1432, 81] on icon "button" at bounding box center [1435, 78] width 13 height 12
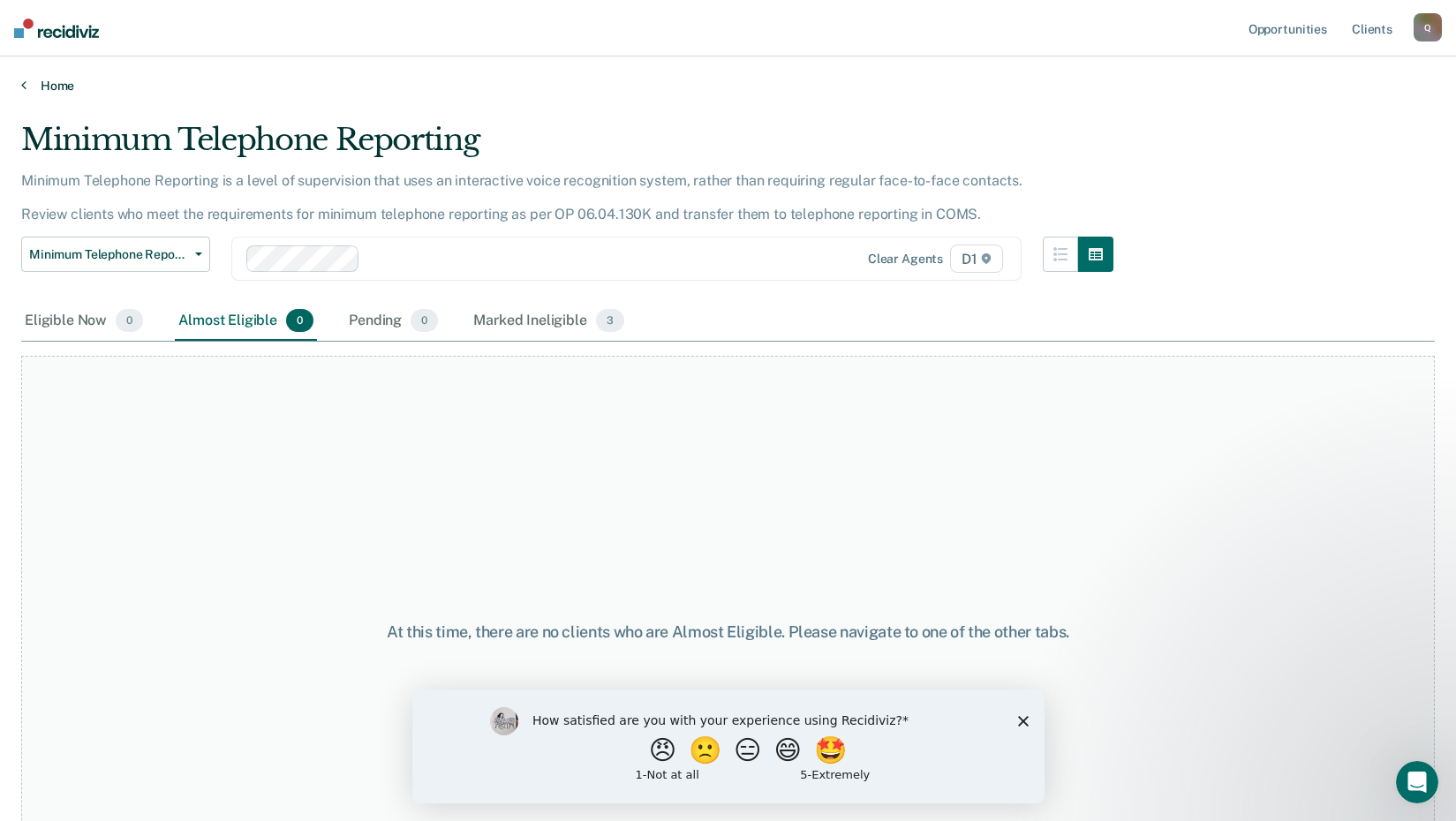
click at [53, 91] on link "Home" at bounding box center [728, 86] width 1414 height 16
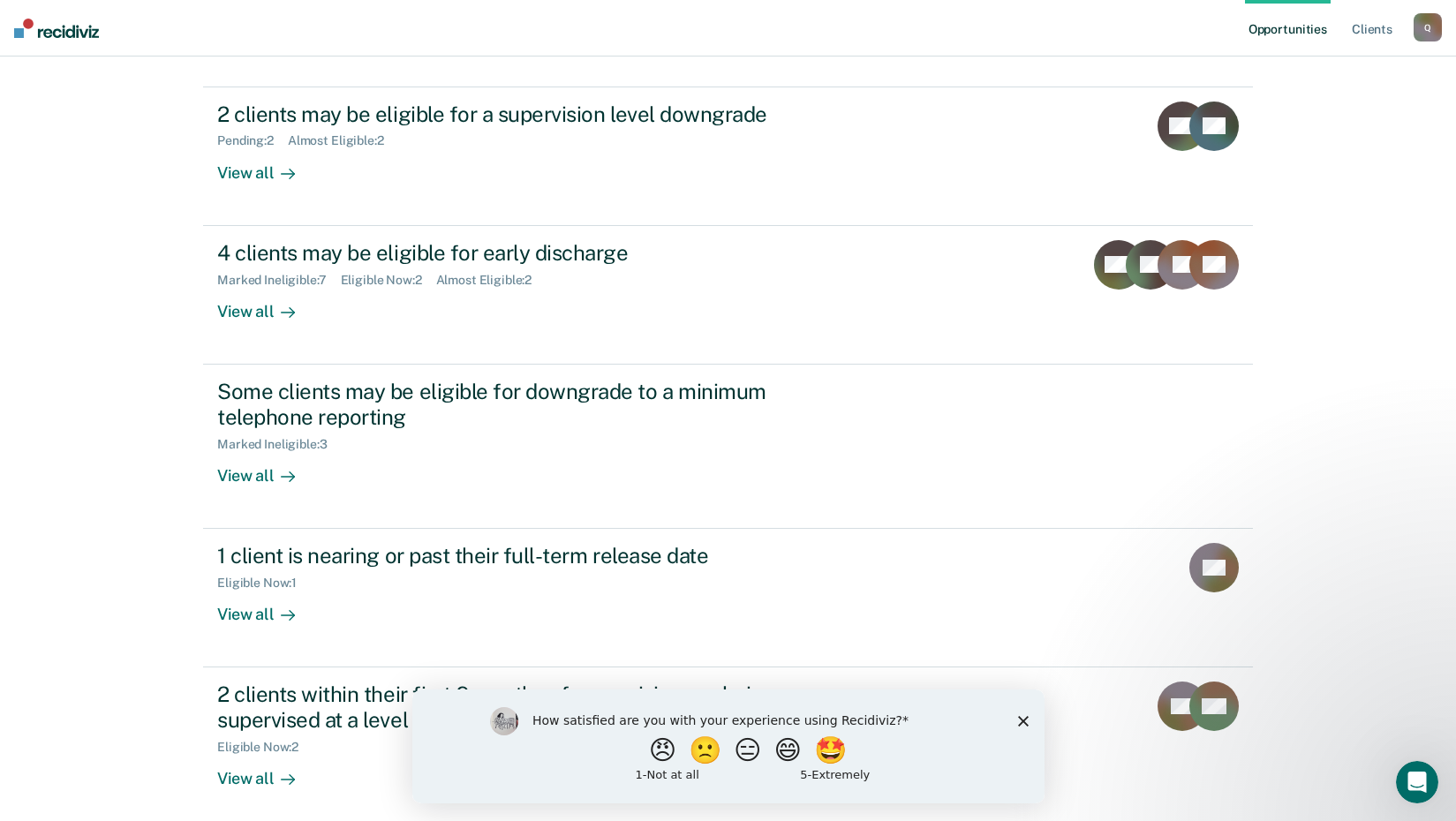
scroll to position [260, 0]
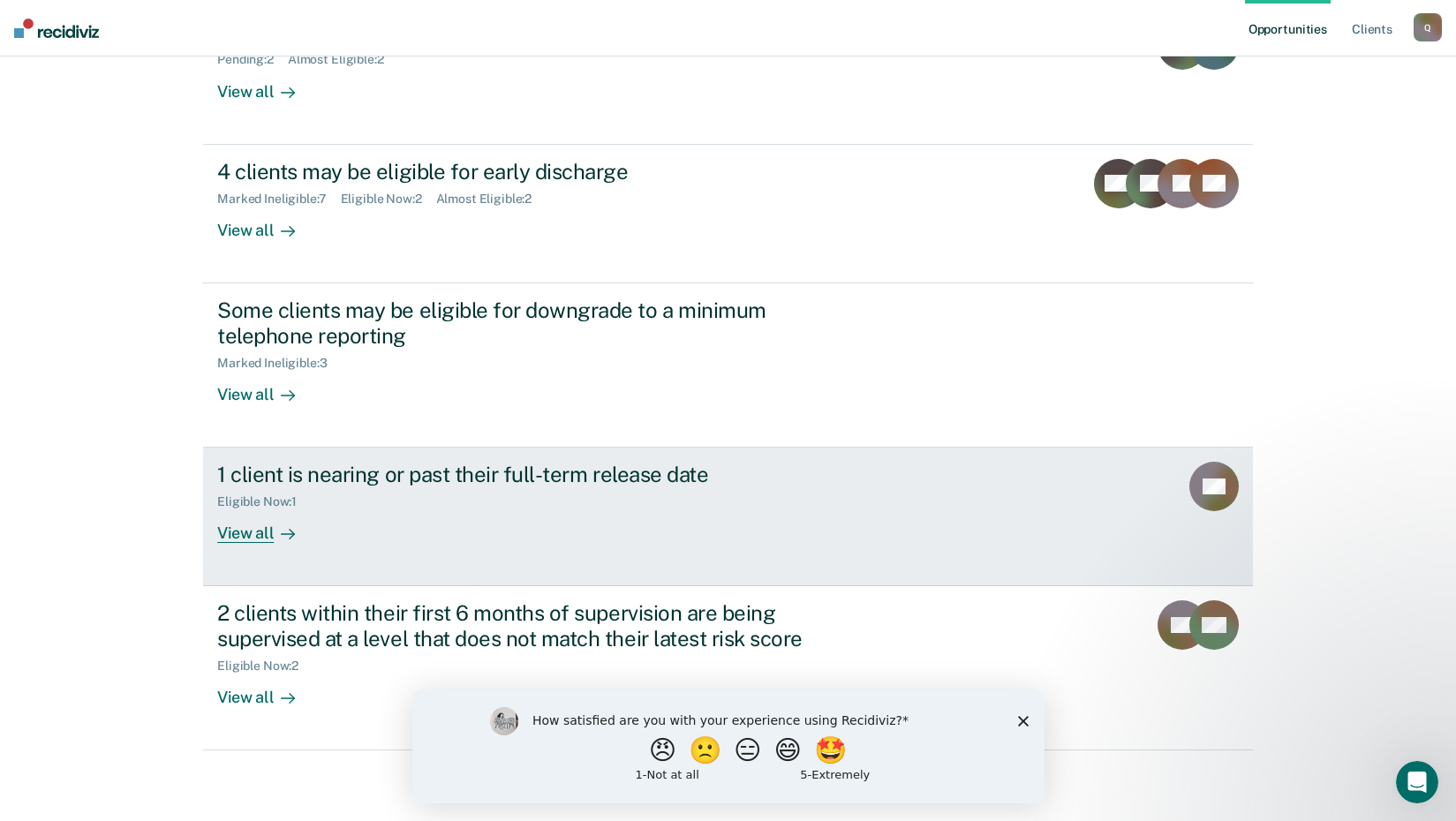
click at [238, 535] on div "View all" at bounding box center [266, 527] width 99 height 35
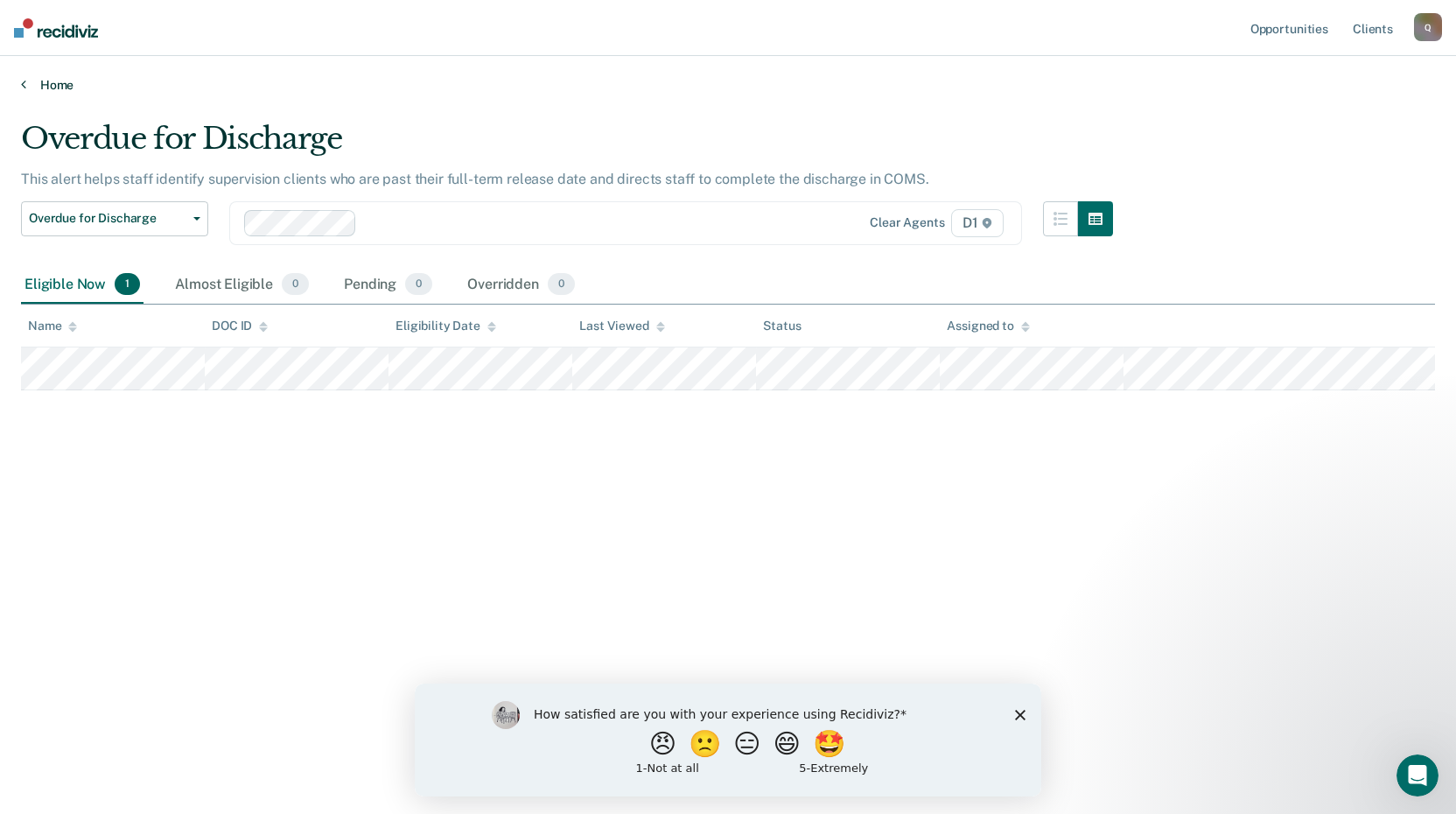
click at [39, 84] on link "Home" at bounding box center [728, 85] width 1414 height 16
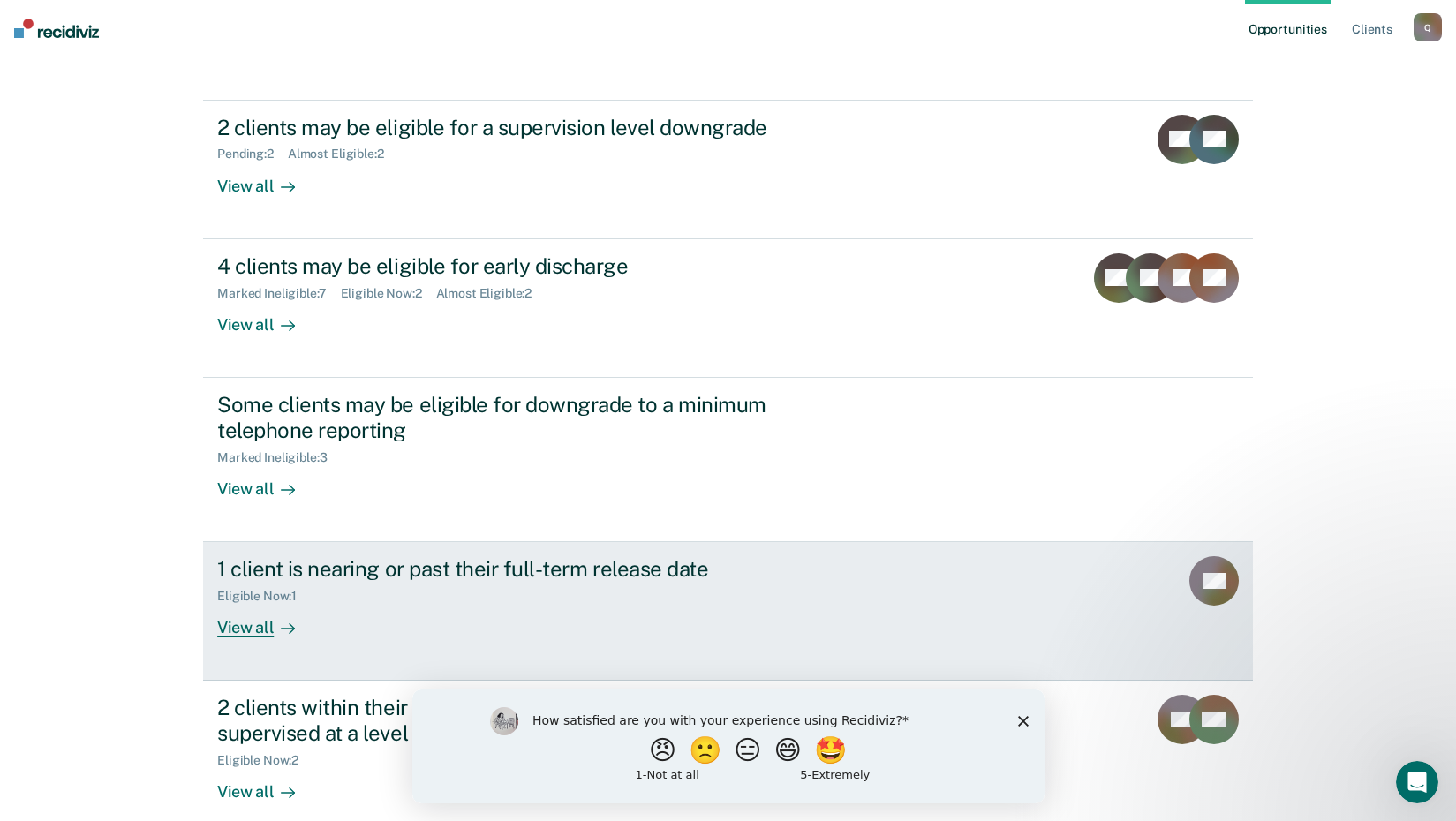
scroll to position [260, 0]
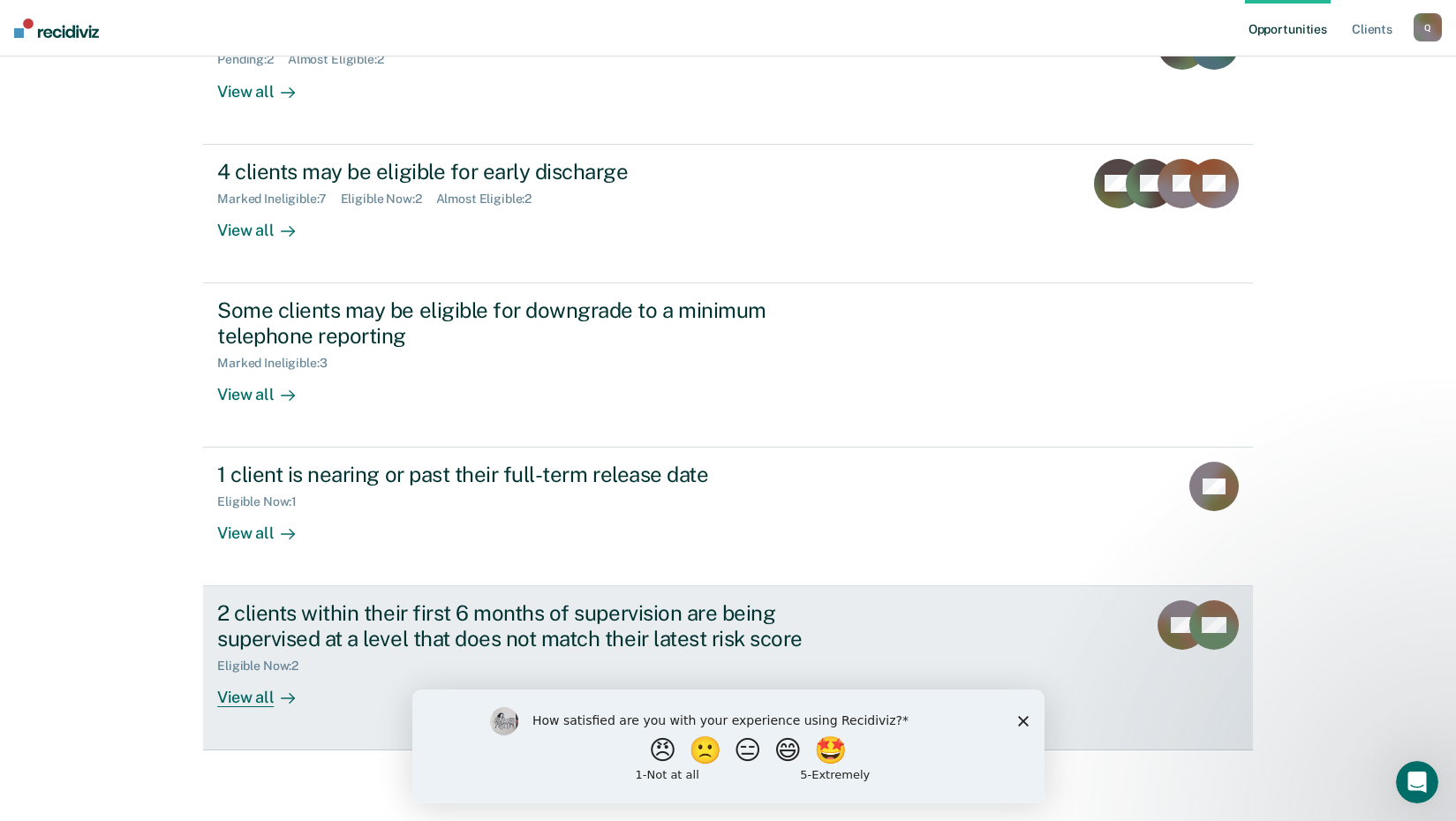
click at [264, 699] on div "View all" at bounding box center [266, 691] width 99 height 35
